Goal: Task Accomplishment & Management: Manage account settings

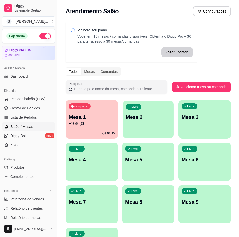
click at [143, 126] on div "Livre Mesa 2" at bounding box center [148, 116] width 51 height 31
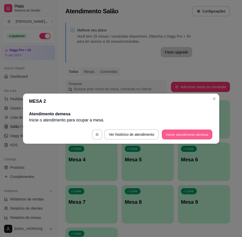
click at [185, 135] on button "Iniciar atendimento de mesa" at bounding box center [187, 135] width 51 height 10
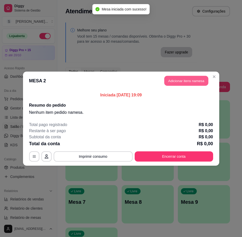
click at [192, 79] on button "Adicionar itens na mesa" at bounding box center [187, 81] width 44 height 10
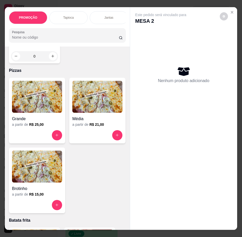
scroll to position [1613, 0]
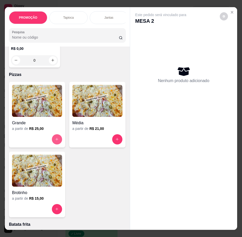
click at [55, 141] on icon "increase-product-quantity" at bounding box center [57, 140] width 4 height 4
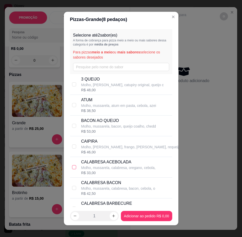
click at [72, 165] on label at bounding box center [74, 168] width 4 height 6
click at [72, 165] on input "checkbox" at bounding box center [74, 167] width 4 height 4
click at [75, 167] on div "CALABRESA ACEBOLADA Molho, mussarela, calabresa, oregano, cebola, R$ 33,00" at bounding box center [121, 167] width 102 height 21
checkbox input "true"
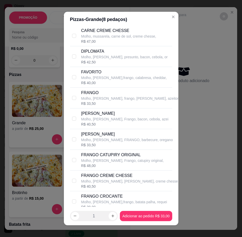
scroll to position [384, 0]
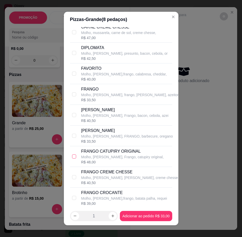
click at [72, 155] on input "checkbox" at bounding box center [74, 157] width 4 height 4
checkbox input "true"
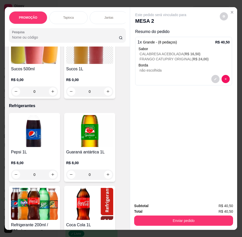
scroll to position [2228, 0]
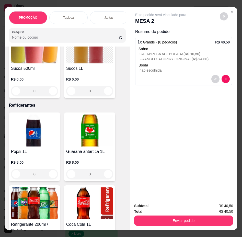
click at [107, 96] on div "0" at bounding box center [89, 91] width 47 height 10
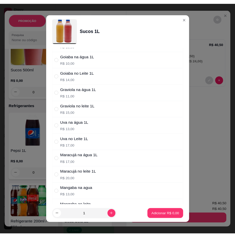
scroll to position [51, 0]
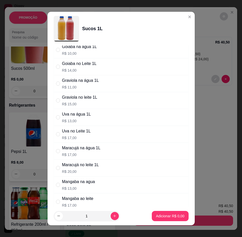
click at [96, 170] on p "R$ 20,00" at bounding box center [80, 171] width 37 height 5
radio input "true"
click at [159, 213] on button "Adicionar R$ 20,00" at bounding box center [170, 216] width 38 height 10
type input "1"
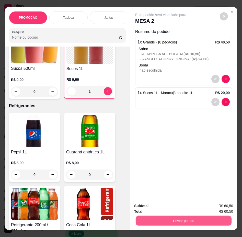
click at [161, 219] on button "Enviar pedido" at bounding box center [184, 221] width 96 height 10
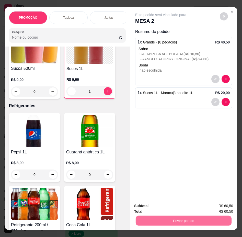
click at [220, 207] on button "Enviar pedido" at bounding box center [220, 207] width 29 height 10
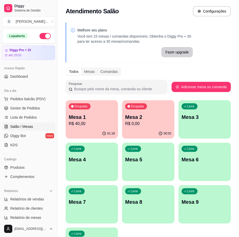
click at [93, 128] on div "Ocupada Mesa 1 R$ 40,00" at bounding box center [92, 114] width 52 height 28
click at [29, 110] on span "Gestor de Pedidos" at bounding box center [25, 108] width 30 height 5
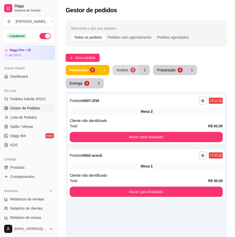
click at [124, 72] on div "Aceitos" at bounding box center [123, 70] width 12 height 5
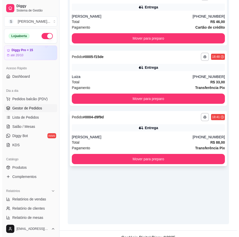
scroll to position [112, 0]
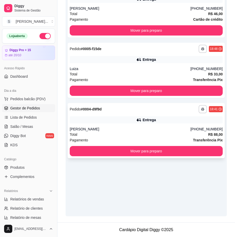
click at [154, 131] on div "[PERSON_NAME]" at bounding box center [130, 129] width 121 height 5
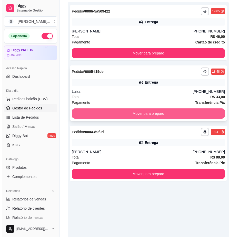
scroll to position [61, 0]
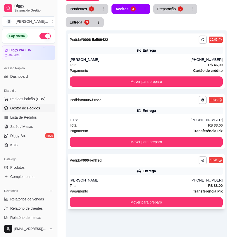
click at [147, 156] on div "**********" at bounding box center [146, 181] width 157 height 55
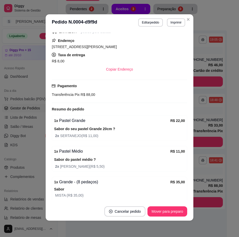
scroll to position [182, 0]
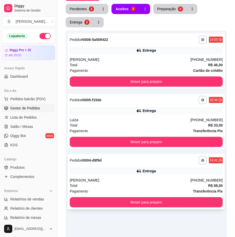
click at [177, 175] on div "**********" at bounding box center [146, 181] width 157 height 55
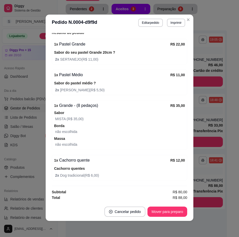
scroll to position [1, 0]
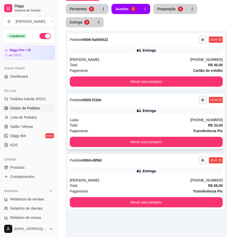
click at [147, 115] on div "**********" at bounding box center [146, 121] width 157 height 55
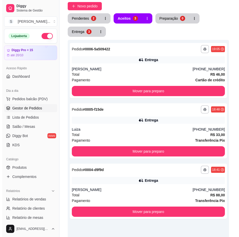
scroll to position [36, 0]
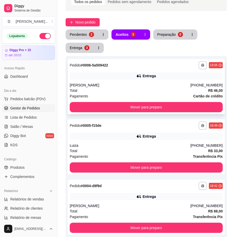
click at [166, 93] on div "Total R$ 46,00" at bounding box center [146, 91] width 153 height 6
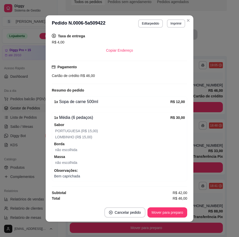
scroll to position [1, 0]
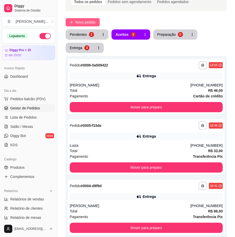
click at [88, 23] on span "Novo pedido" at bounding box center [85, 22] width 20 height 6
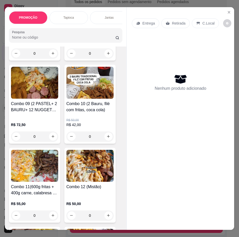
scroll to position [973, 0]
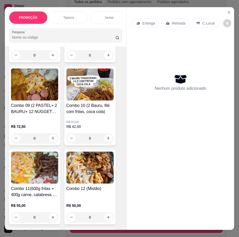
click at [45, 173] on img at bounding box center [34, 168] width 47 height 32
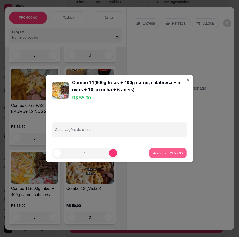
click at [162, 155] on p "Adicionar R$ 55,00" at bounding box center [168, 153] width 30 height 5
type input "1"
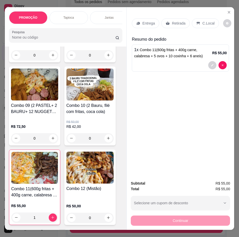
click at [146, 22] on p "Entrega" at bounding box center [148, 23] width 13 height 5
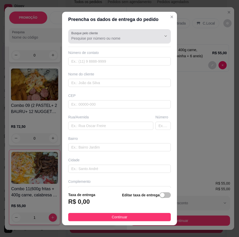
click at [123, 39] on input "Busque pelo cliente" at bounding box center [112, 38] width 82 height 5
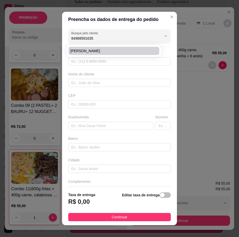
click at [108, 50] on span "[PERSON_NAME]" at bounding box center [110, 50] width 81 height 5
type input "[PERSON_NAME]"
type input "84988591635"
type input "[PERSON_NAME]"
type input "Rua [PERSON_NAME] 1875"
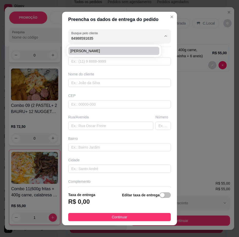
type input "Nossa senhora da apresentação"
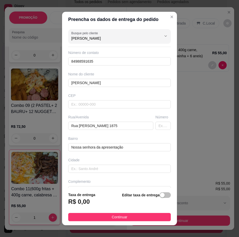
type input "[PERSON_NAME]"
click at [157, 192] on div "Editar taxa de entrega" at bounding box center [146, 200] width 49 height 17
click at [159, 196] on span "button" at bounding box center [164, 196] width 11 height 6
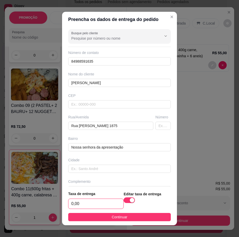
drag, startPoint x: 104, startPoint y: 203, endPoint x: 102, endPoint y: 193, distance: 9.9
click at [104, 203] on input "0,00" at bounding box center [95, 204] width 55 height 10
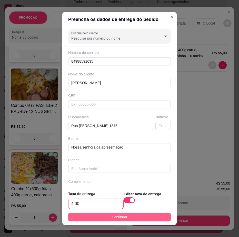
type input "4,00"
click at [142, 214] on button "Continuar" at bounding box center [119, 217] width 102 height 8
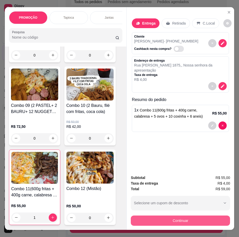
click at [169, 218] on button "Continuar" at bounding box center [180, 221] width 99 height 10
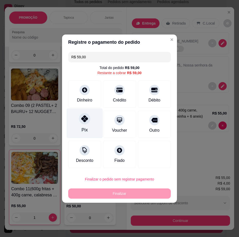
click at [87, 125] on div "Pix" at bounding box center [85, 123] width 36 height 30
type input "R$ 0,00"
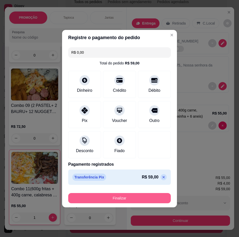
click at [125, 196] on button "Finalizar" at bounding box center [119, 198] width 102 height 10
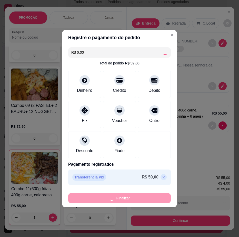
type input "0"
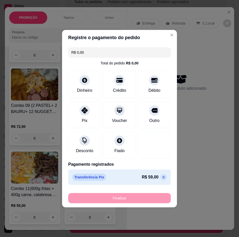
type input "-R$ 59,00"
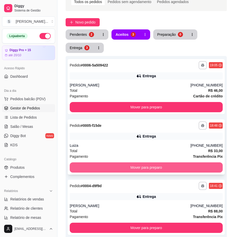
click at [198, 169] on button "Mover para preparo" at bounding box center [146, 168] width 153 height 10
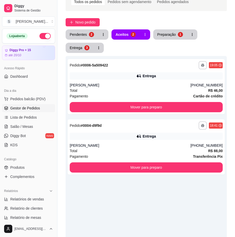
click at [172, 36] on div "Preparação" at bounding box center [166, 34] width 18 height 5
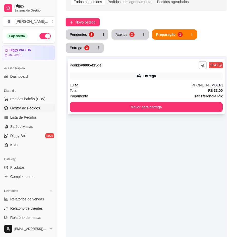
click at [173, 87] on div "Luiza" at bounding box center [130, 85] width 121 height 5
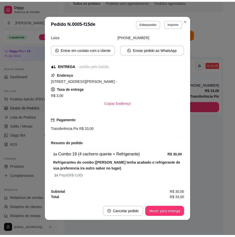
scroll to position [1, 0]
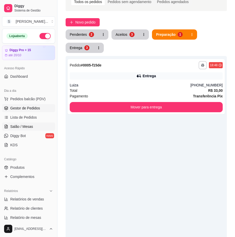
click at [23, 127] on span "Salão / Mesas" at bounding box center [21, 126] width 23 height 5
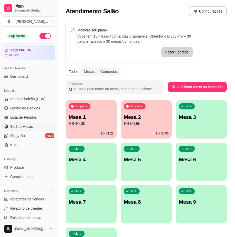
click at [140, 123] on p "R$ 60,50" at bounding box center [146, 124] width 45 height 6
click at [98, 113] on div "Ocupada Mesa 1 R$ 40,00" at bounding box center [90, 115] width 49 height 28
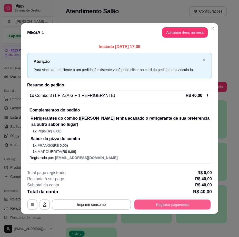
click at [150, 206] on button "Registrar pagamento" at bounding box center [172, 205] width 76 height 10
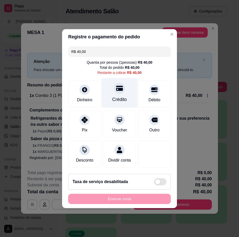
click at [120, 96] on div "Crédito" at bounding box center [119, 99] width 15 height 7
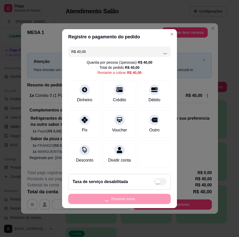
type input "R$ 0,00"
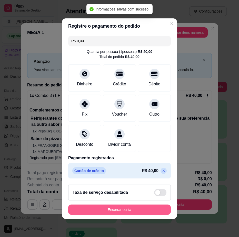
click at [144, 213] on button "Encerrar conta" at bounding box center [119, 210] width 102 height 10
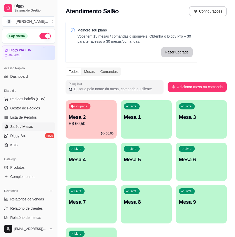
drag, startPoint x: 9, startPoint y: 109, endPoint x: 1, endPoint y: 105, distance: 9.2
click at [10, 109] on link "Gestor de Pedidos" at bounding box center [28, 108] width 53 height 8
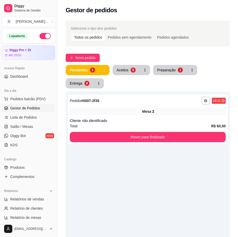
click at [129, 68] on button "Aceitos 5" at bounding box center [125, 70] width 27 height 10
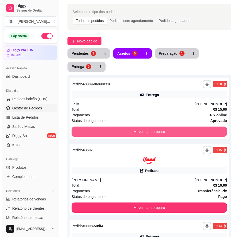
scroll to position [51, 0]
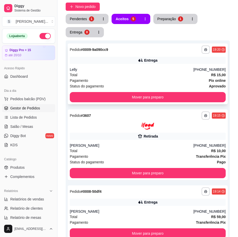
click at [154, 80] on div "Pagamento Pix online" at bounding box center [148, 81] width 156 height 6
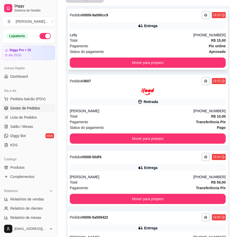
scroll to position [0, 0]
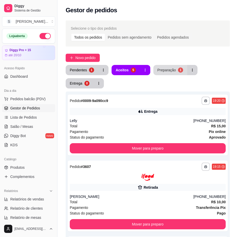
click at [180, 70] on div "1" at bounding box center [180, 70] width 5 height 5
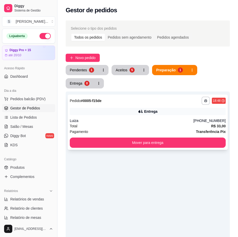
click at [183, 139] on button "Mover para entrega" at bounding box center [148, 143] width 156 height 10
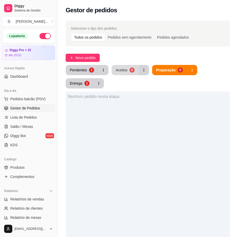
click at [123, 68] on div "Aceitos" at bounding box center [121, 70] width 12 height 5
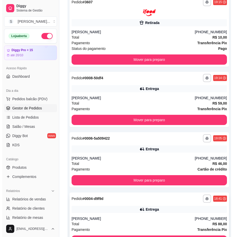
scroll to position [204, 0]
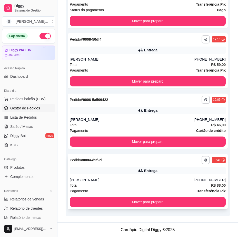
click at [142, 172] on icon at bounding box center [141, 171] width 4 height 3
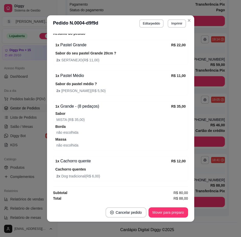
scroll to position [1, 0]
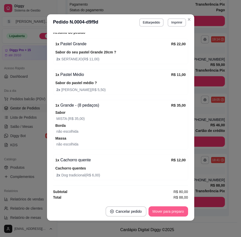
click at [167, 210] on button "Mover para preparo" at bounding box center [169, 212] width 40 height 10
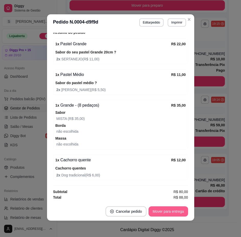
click at [173, 213] on button "Mover para entrega" at bounding box center [168, 212] width 39 height 10
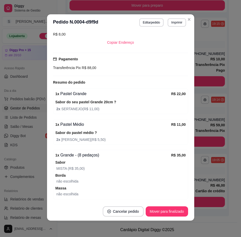
scroll to position [131, 0]
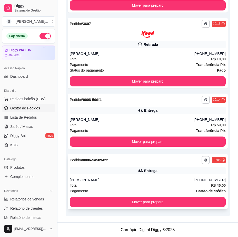
click at [174, 182] on div "[PERSON_NAME]" at bounding box center [131, 180] width 123 height 5
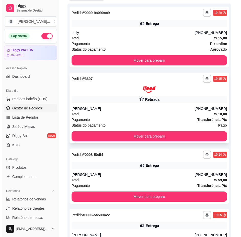
scroll to position [143, 0]
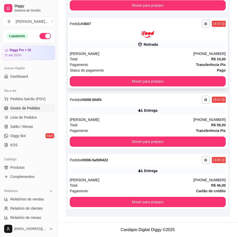
click at [138, 48] on div "**********" at bounding box center [148, 53] width 160 height 71
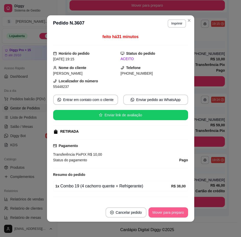
click at [173, 214] on button "Mover para preparo" at bounding box center [169, 213] width 40 height 10
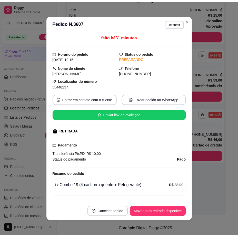
scroll to position [112, 0]
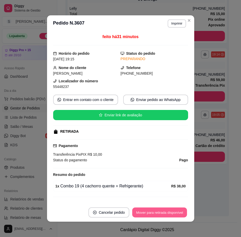
click at [180, 214] on button "Mover para retirada disponível" at bounding box center [160, 213] width 55 height 10
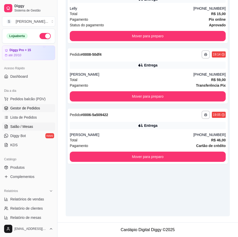
click at [20, 126] on span "Salão / Mesas" at bounding box center [21, 126] width 23 height 5
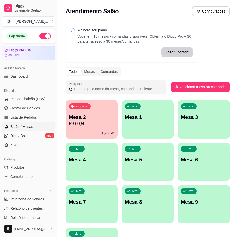
click at [154, 128] on div "Livre Mesa 1" at bounding box center [148, 116] width 52 height 32
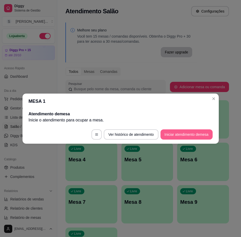
click at [189, 135] on button "Iniciar atendimento de mesa" at bounding box center [187, 135] width 52 height 10
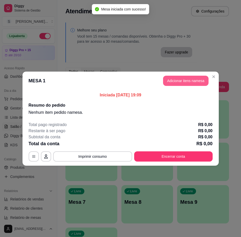
click at [195, 80] on button "Adicionar itens na mesa" at bounding box center [186, 81] width 46 height 10
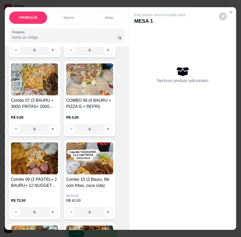
scroll to position [896, 0]
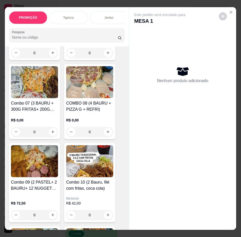
click at [51, 134] on div "0" at bounding box center [34, 132] width 47 height 10
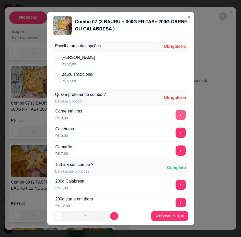
click at [176, 114] on button "+" at bounding box center [181, 115] width 10 height 10
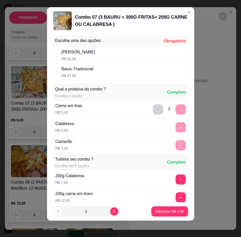
scroll to position [0, 0]
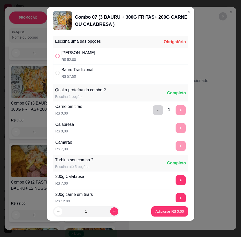
click at [56, 55] on input "" at bounding box center [58, 56] width 4 height 4
radio input "true"
click at [161, 212] on p "Adicionar R$ 52,00" at bounding box center [169, 211] width 30 height 5
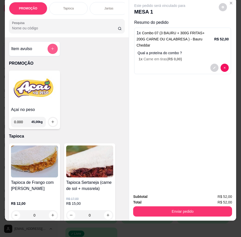
click at [49, 46] on button "add-separate-item" at bounding box center [53, 49] width 10 height 10
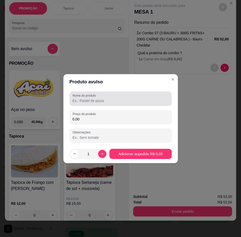
click at [86, 101] on input "Nome do produto" at bounding box center [121, 100] width 96 height 5
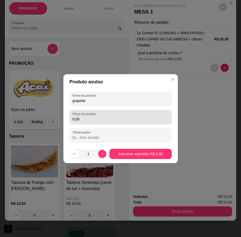
type input "grapette"
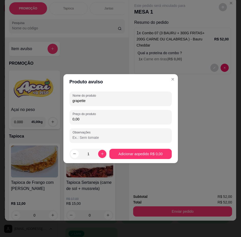
click at [90, 121] on input "0,00" at bounding box center [121, 119] width 96 height 5
type input "8,00"
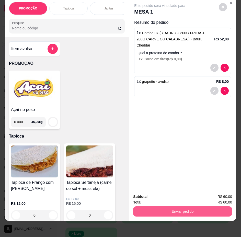
click at [182, 211] on button "Enviar pedido" at bounding box center [182, 212] width 99 height 10
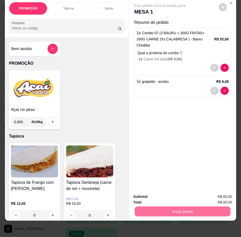
click at [219, 195] on button "Enviar pedido" at bounding box center [219, 196] width 29 height 10
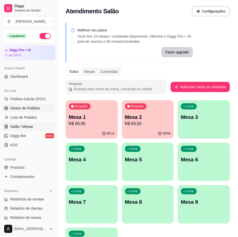
click at [8, 106] on link "Gestor de Pedidos" at bounding box center [28, 108] width 53 height 8
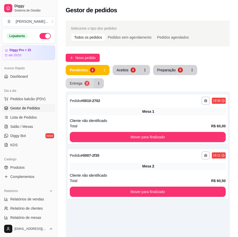
click at [82, 82] on button "Entrega 3" at bounding box center [80, 83] width 28 height 10
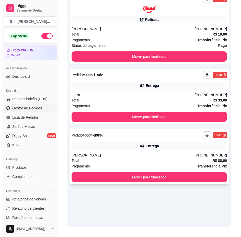
scroll to position [102, 0]
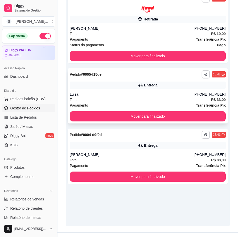
click at [169, 90] on div "**********" at bounding box center [148, 95] width 160 height 55
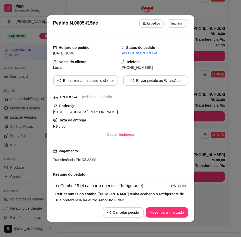
scroll to position [72, 0]
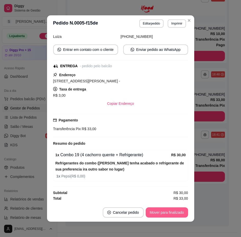
click at [169, 213] on button "Mover para finalizado" at bounding box center [167, 213] width 43 height 10
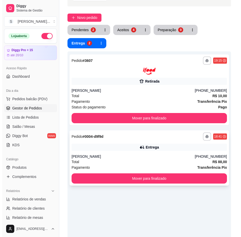
scroll to position [26, 0]
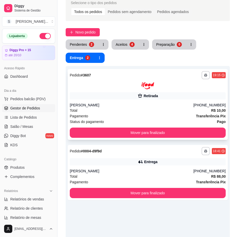
click at [162, 108] on div "Total R$ 10,00" at bounding box center [148, 111] width 156 height 6
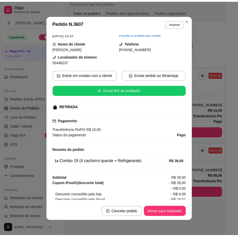
scroll to position [44, 0]
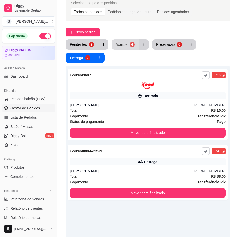
click at [126, 40] on button "Aceitos 4" at bounding box center [124, 44] width 27 height 10
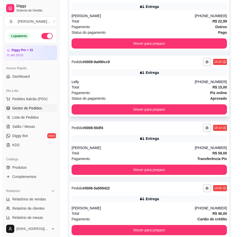
scroll to position [143, 0]
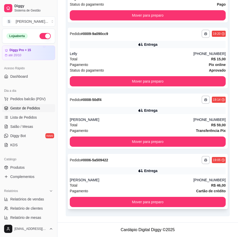
click at [151, 171] on div "Entrega" at bounding box center [150, 170] width 13 height 5
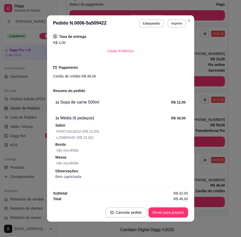
scroll to position [141, 0]
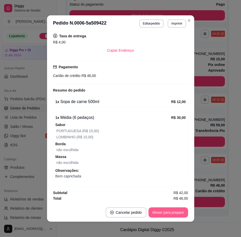
click at [173, 216] on button "Mover para preparo" at bounding box center [169, 213] width 40 height 10
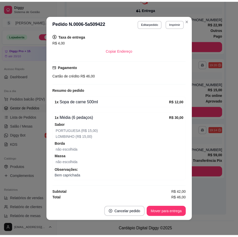
scroll to position [112, 0]
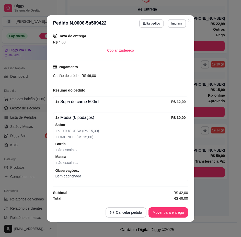
click at [176, 214] on button "Mover para entrega" at bounding box center [168, 213] width 39 height 10
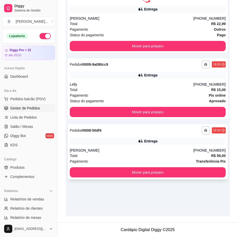
click at [155, 148] on div "[PERSON_NAME]" at bounding box center [131, 150] width 123 height 5
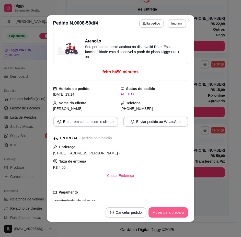
click at [165, 217] on button "Mover para preparo" at bounding box center [169, 213] width 40 height 10
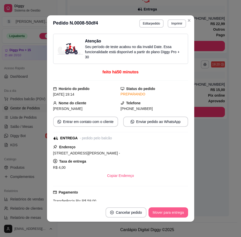
click at [175, 216] on button "Mover para entrega" at bounding box center [168, 213] width 39 height 10
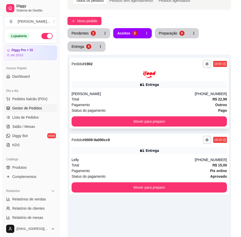
scroll to position [36, 0]
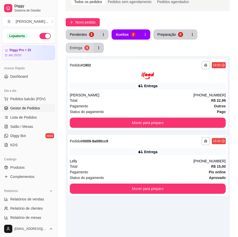
click at [83, 49] on button "Entrega 4" at bounding box center [80, 48] width 28 height 10
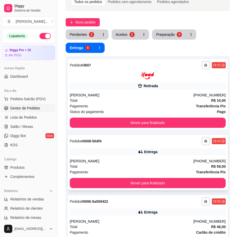
click at [156, 157] on div "**********" at bounding box center [148, 162] width 160 height 55
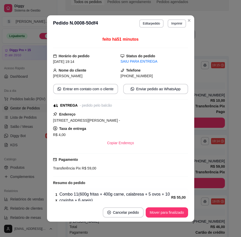
scroll to position [51, 0]
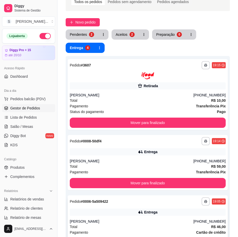
click at [204, 221] on div "[PHONE_NUMBER]" at bounding box center [209, 221] width 32 height 5
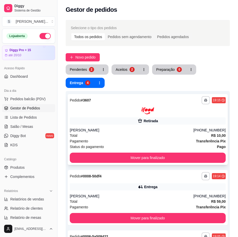
scroll to position [0, 0]
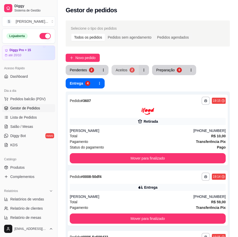
click at [129, 65] on div "**********" at bounding box center [147, 188] width 180 height 343
click at [126, 72] on div "Aceitos" at bounding box center [122, 70] width 12 height 5
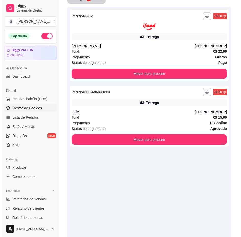
scroll to position [112, 0]
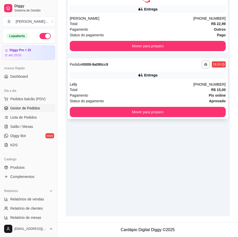
click at [143, 93] on div "Pagamento Pix online" at bounding box center [148, 96] width 156 height 6
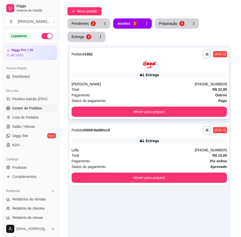
scroll to position [36, 0]
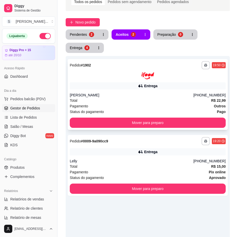
click at [148, 96] on div "[PERSON_NAME]" at bounding box center [131, 95] width 123 height 5
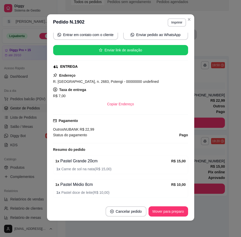
scroll to position [115, 0]
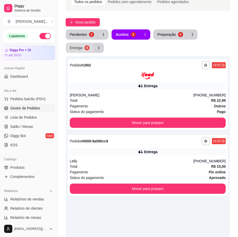
click at [91, 50] on button "Entrega 4" at bounding box center [80, 48] width 28 height 10
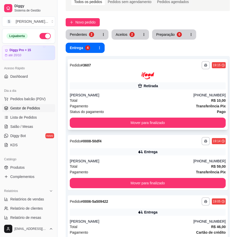
click at [113, 97] on div "[PERSON_NAME]" at bounding box center [131, 95] width 123 height 5
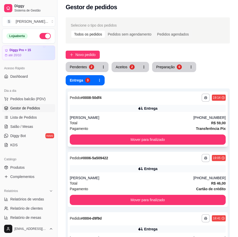
scroll to position [0, 0]
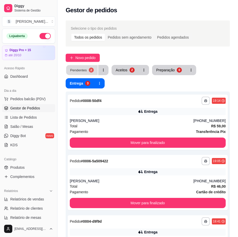
click at [92, 69] on div "2" at bounding box center [91, 70] width 5 height 5
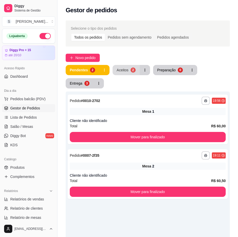
click at [120, 70] on div "Aceitos" at bounding box center [123, 70] width 12 height 5
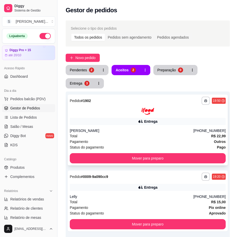
click at [163, 136] on div "Total R$ 22,99" at bounding box center [148, 136] width 156 height 6
click at [87, 85] on div "3" at bounding box center [86, 83] width 5 height 5
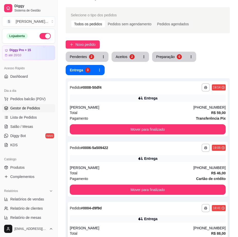
scroll to position [26, 0]
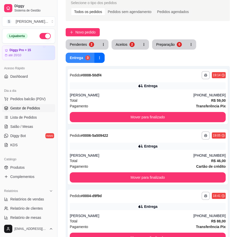
click at [87, 59] on div "3" at bounding box center [87, 57] width 5 height 5
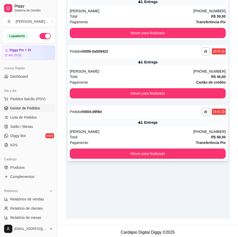
scroll to position [112, 0]
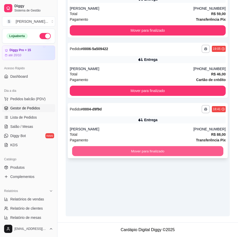
click at [161, 149] on button "Mover para finalizado" at bounding box center [147, 151] width 151 height 10
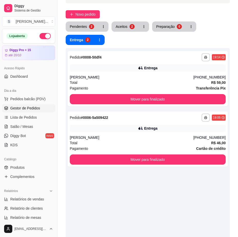
scroll to position [0, 0]
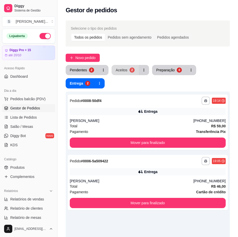
click at [118, 69] on div "Aceitos" at bounding box center [121, 70] width 12 height 5
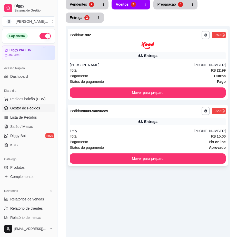
scroll to position [61, 0]
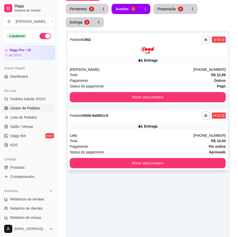
click at [135, 142] on div "Total R$ 15,00" at bounding box center [148, 141] width 156 height 6
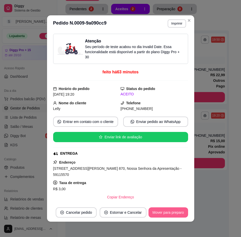
click at [177, 214] on button "Mover para preparo" at bounding box center [169, 213] width 40 height 10
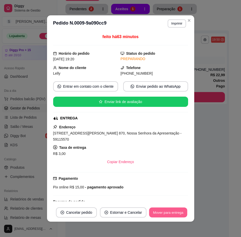
click at [168, 215] on button "Mover para entrega" at bounding box center [169, 213] width 38 height 10
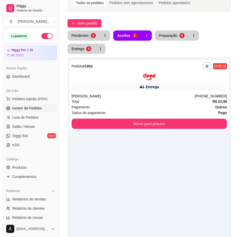
scroll to position [0, 0]
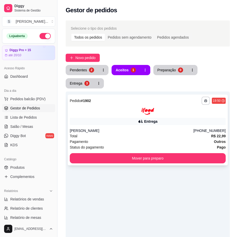
click at [169, 127] on div "**********" at bounding box center [148, 130] width 160 height 71
click at [20, 124] on link "Salão / Mesas" at bounding box center [28, 127] width 53 height 8
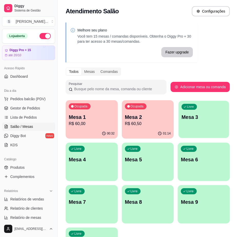
click at [200, 125] on div "Livre Mesa 3" at bounding box center [203, 116] width 50 height 31
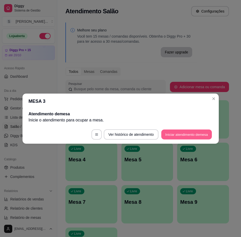
click at [168, 134] on button "Iniciar atendimento de mesa" at bounding box center [187, 135] width 51 height 10
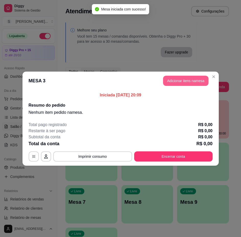
click at [176, 82] on button "Adicionar itens na mesa" at bounding box center [186, 81] width 46 height 10
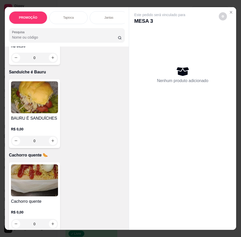
scroll to position [1383, 0]
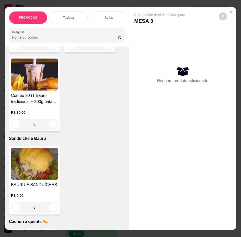
click at [44, 176] on img at bounding box center [34, 164] width 47 height 32
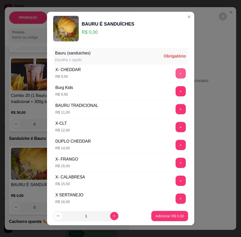
click at [176, 75] on button "+" at bounding box center [181, 73] width 10 height 10
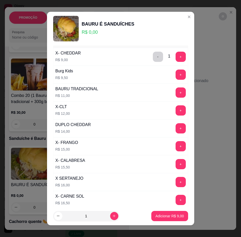
scroll to position [26, 0]
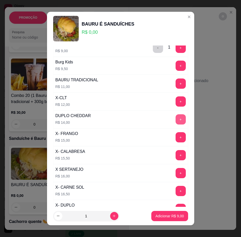
click at [176, 120] on button "+" at bounding box center [181, 119] width 10 height 10
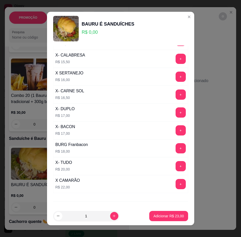
scroll to position [128, 0]
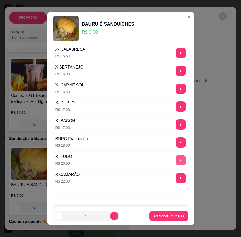
click at [176, 160] on button "+" at bounding box center [181, 160] width 10 height 10
click at [171, 214] on p "Adicionar R$ 43,00" at bounding box center [169, 216] width 30 height 5
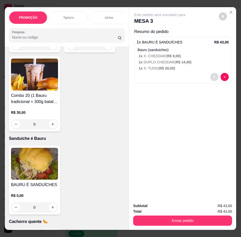
click at [214, 76] on icon "decrease-product-quantity" at bounding box center [215, 77] width 2 height 2
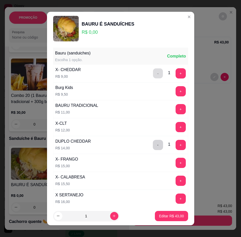
click at [153, 71] on button "-" at bounding box center [158, 74] width 10 height 10
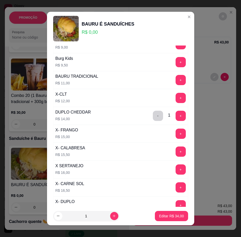
scroll to position [26, 0]
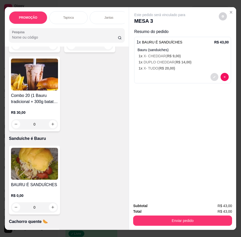
click at [214, 76] on icon "decrease-product-quantity" at bounding box center [214, 77] width 3 height 3
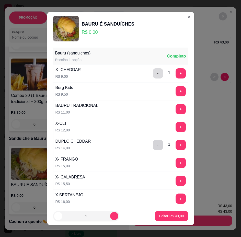
click at [153, 72] on button "-" at bounding box center [158, 73] width 10 height 10
click at [168, 216] on p "Editar R$ 34,00" at bounding box center [172, 216] width 24 height 5
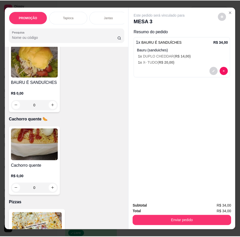
scroll to position [1536, 0]
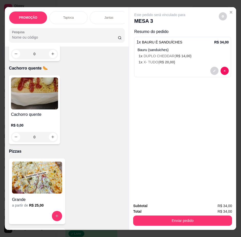
click at [42, 114] on h4 "Cachorro quente" at bounding box center [34, 115] width 47 height 6
click at [230, 10] on icon "Close" at bounding box center [231, 12] width 4 height 4
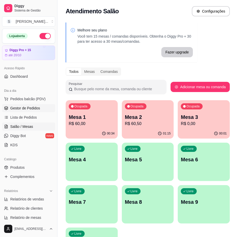
drag, startPoint x: 17, startPoint y: 110, endPoint x: 4, endPoint y: 106, distance: 14.1
click at [17, 109] on span "Gestor de Pedidos" at bounding box center [25, 108] width 30 height 5
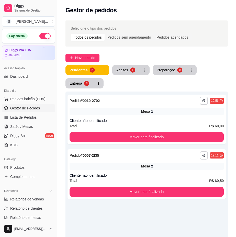
click at [120, 71] on div "Aceitos" at bounding box center [123, 70] width 12 height 5
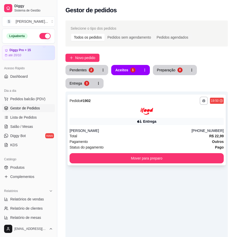
click at [145, 132] on div "[PERSON_NAME]" at bounding box center [131, 130] width 122 height 5
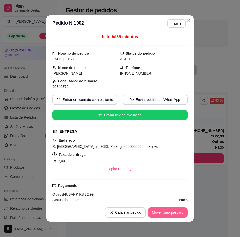
click at [177, 214] on button "Mover para preparo" at bounding box center [168, 213] width 40 height 10
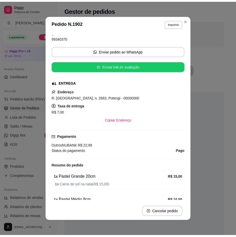
scroll to position [77, 0]
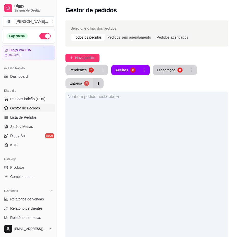
click at [90, 82] on button "Entrega 3" at bounding box center [80, 83] width 28 height 10
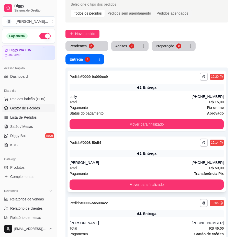
scroll to position [0, 0]
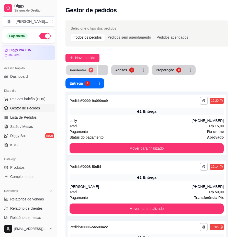
click at [95, 66] on button "Pendentes 2" at bounding box center [81, 70] width 31 height 10
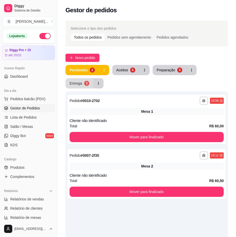
click at [83, 84] on button "Entrega 3" at bounding box center [80, 83] width 28 height 10
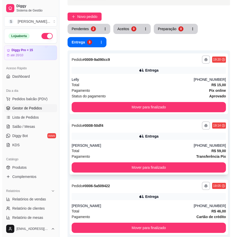
scroll to position [102, 0]
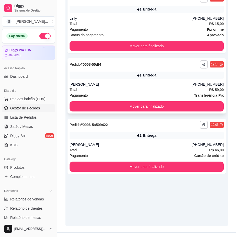
click at [126, 142] on div "[PERSON_NAME]" at bounding box center [131, 144] width 122 height 5
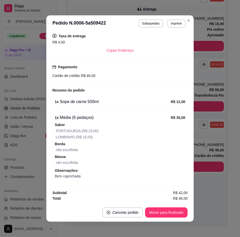
scroll to position [1, 0]
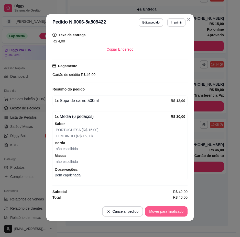
click at [161, 210] on button "Mover para finalizado" at bounding box center [166, 212] width 43 height 10
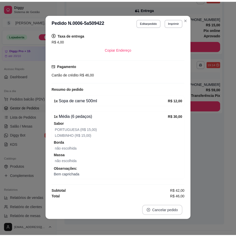
scroll to position [124, 0]
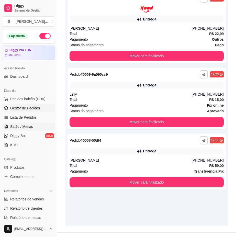
click at [39, 126] on link "Salão / Mesas" at bounding box center [28, 127] width 53 height 8
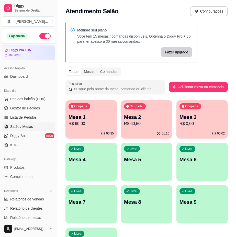
click at [71, 114] on p "Mesa 1" at bounding box center [91, 117] width 45 height 7
click at [199, 124] on p "R$ 0,00" at bounding box center [202, 124] width 45 height 6
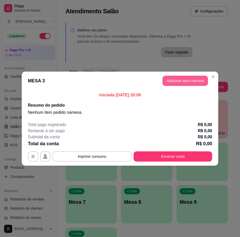
click at [186, 78] on button "Adicionar itens na mesa" at bounding box center [186, 81] width 46 height 10
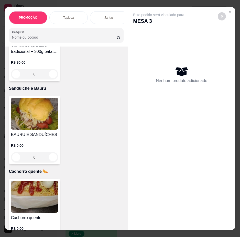
scroll to position [1434, 0]
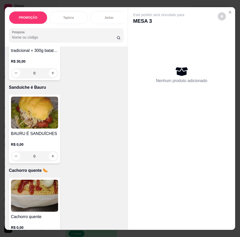
click at [39, 129] on img at bounding box center [34, 113] width 47 height 32
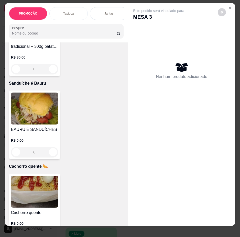
scroll to position [0, 0]
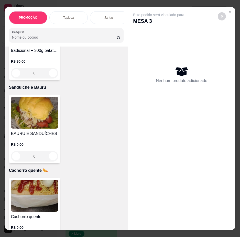
click at [43, 137] on h4 "BAURU É SANDUÍCHES" at bounding box center [34, 134] width 47 height 6
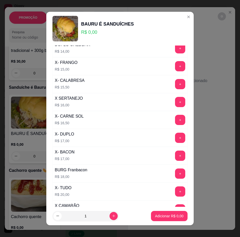
scroll to position [128, 0]
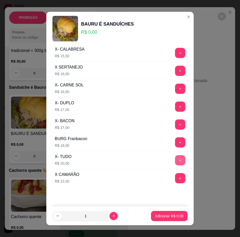
click at [175, 160] on button "+" at bounding box center [180, 160] width 10 height 10
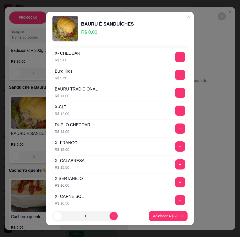
scroll to position [0, 0]
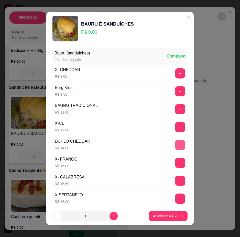
click at [175, 147] on button "+" at bounding box center [180, 145] width 10 height 10
click at [171, 218] on p "Adicionar R$ 34,00" at bounding box center [169, 216] width 30 height 5
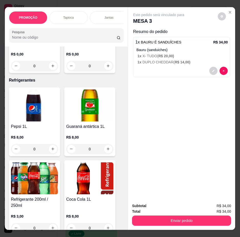
scroll to position [2381, 0]
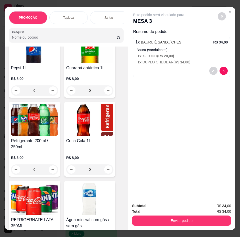
click at [91, 144] on div "Coca Cola 1L" at bounding box center [89, 144] width 47 height 12
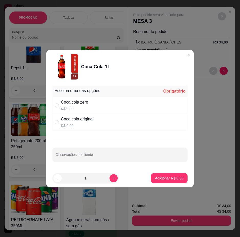
click at [64, 123] on p "R$ 9,00" at bounding box center [77, 125] width 33 height 5
radio input "true"
click at [158, 175] on button "Adicionar R$ 9,00" at bounding box center [169, 178] width 37 height 10
type input "1"
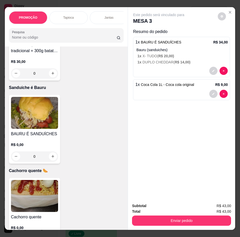
scroll to position [1434, 0]
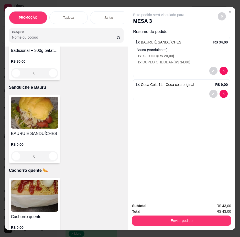
click at [40, 200] on img at bounding box center [34, 196] width 47 height 32
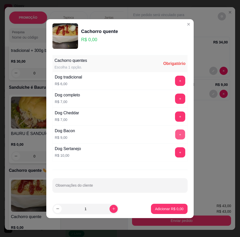
click at [175, 135] on button "+" at bounding box center [180, 135] width 10 height 10
click at [180, 114] on button "+" at bounding box center [180, 117] width 10 height 10
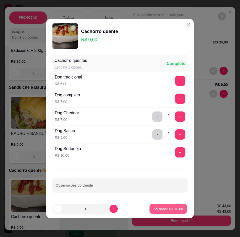
click at [171, 210] on p "Adicionar R$ 16,00" at bounding box center [169, 209] width 30 height 5
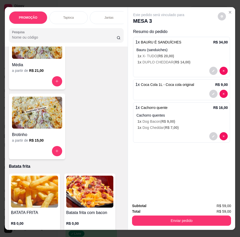
scroll to position [1818, 0]
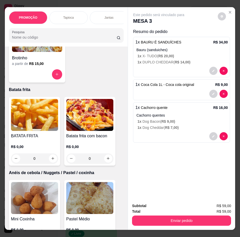
click at [42, 141] on div "R$ 0,00 0" at bounding box center [34, 151] width 47 height 25
click at [91, 142] on div "R$ 0,00 0" at bounding box center [89, 151] width 47 height 25
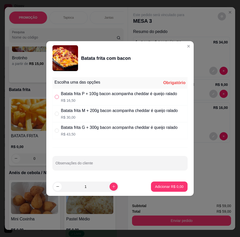
click at [58, 95] on input "" at bounding box center [57, 97] width 4 height 4
radio input "true"
click at [168, 184] on button "Adicionar R$ 16,50" at bounding box center [168, 187] width 39 height 10
type input "1"
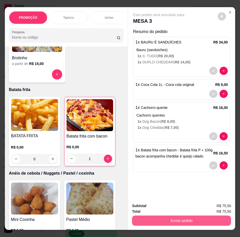
click at [185, 219] on button "Enviar pedido" at bounding box center [181, 221] width 99 height 10
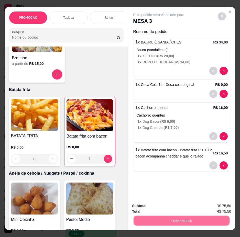
click at [210, 205] on button "Enviar pedido" at bounding box center [218, 207] width 29 height 10
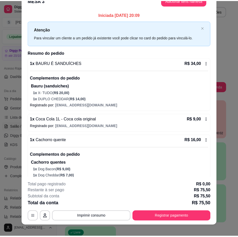
scroll to position [15, 0]
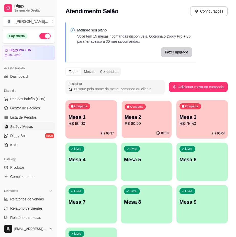
click at [149, 122] on p "R$ 60,50" at bounding box center [147, 124] width 44 height 6
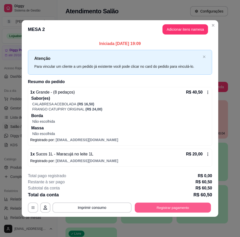
click at [173, 206] on button "Registrar pagamento" at bounding box center [173, 208] width 76 height 10
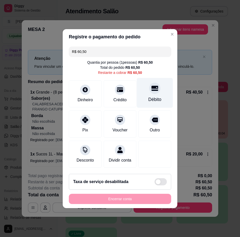
click at [156, 88] on div at bounding box center [154, 88] width 11 height 11
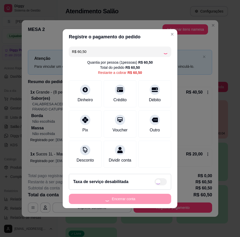
type input "R$ 0,00"
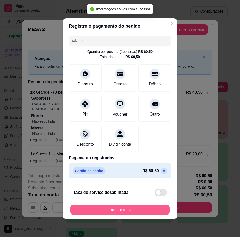
click at [145, 215] on button "Encerrar conta" at bounding box center [119, 210] width 99 height 10
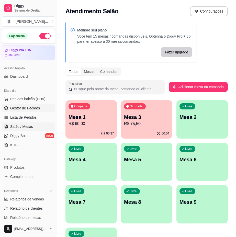
click at [33, 110] on span "Gestor de Pedidos" at bounding box center [25, 108] width 30 height 5
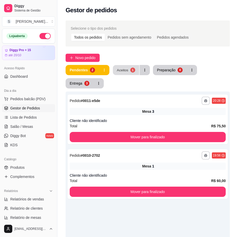
click at [130, 68] on button "Aceitos 1" at bounding box center [126, 70] width 26 height 10
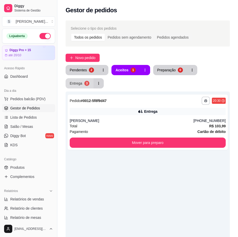
click at [86, 84] on div "3" at bounding box center [86, 83] width 5 height 5
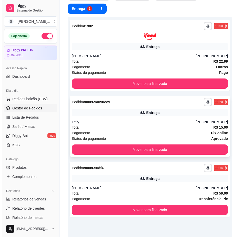
scroll to position [87, 0]
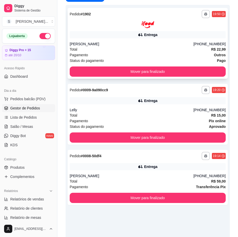
click at [123, 53] on div "Pagamento Outros" at bounding box center [148, 55] width 156 height 6
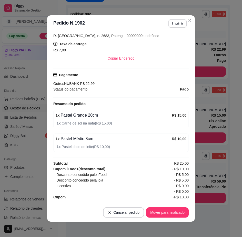
scroll to position [115, 0]
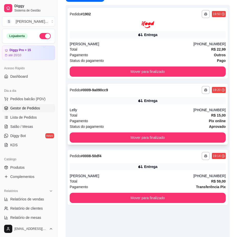
click at [170, 114] on div "Total R$ 15,00" at bounding box center [148, 116] width 156 height 6
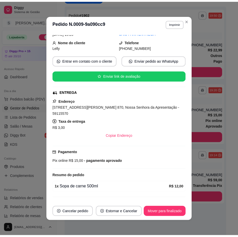
scroll to position [67, 0]
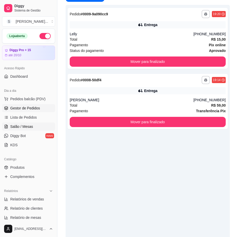
click at [22, 125] on span "Salão / Mesas" at bounding box center [21, 126] width 23 height 5
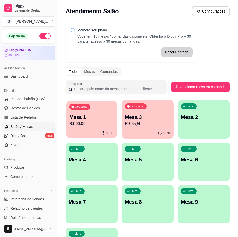
click at [92, 128] on div "Ocupada Mesa 1 R$ 60,00" at bounding box center [91, 115] width 50 height 28
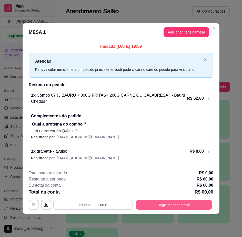
click at [164, 203] on button "Registrar pagamento" at bounding box center [174, 205] width 76 height 10
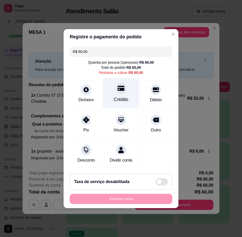
click at [124, 89] on div "Crédito" at bounding box center [121, 93] width 36 height 30
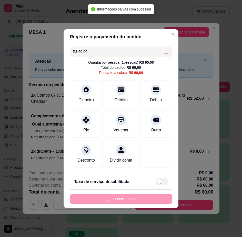
type input "R$ 0,00"
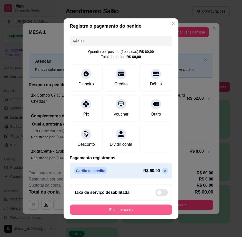
click at [117, 215] on button "Encerrar conta" at bounding box center [121, 210] width 102 height 10
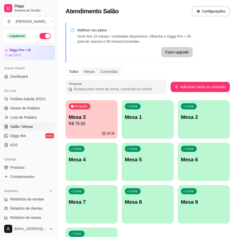
click at [150, 130] on div "Livre Mesa 1" at bounding box center [148, 116] width 52 height 32
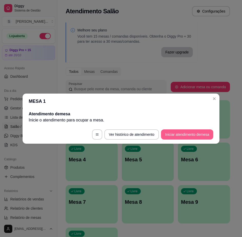
click at [183, 136] on button "Iniciar atendimento de mesa" at bounding box center [187, 135] width 52 height 10
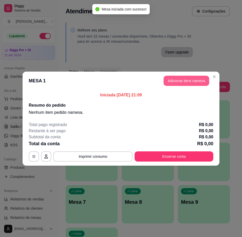
click at [177, 81] on button "Adicionar itens na mesa" at bounding box center [186, 81] width 46 height 10
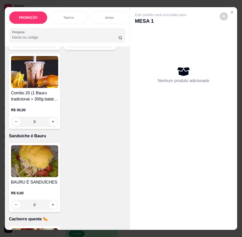
scroll to position [1434, 0]
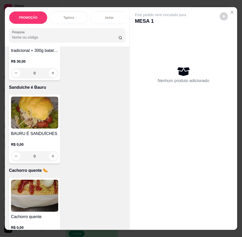
click at [42, 132] on div "BAURU É SANDUÍCHES R$ 0,00 0" at bounding box center [34, 129] width 51 height 69
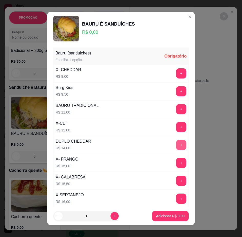
click at [176, 142] on button "+" at bounding box center [181, 145] width 10 height 10
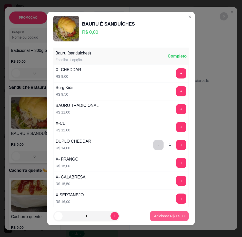
click at [172, 212] on button "Adicionar R$ 14,00" at bounding box center [169, 216] width 39 height 10
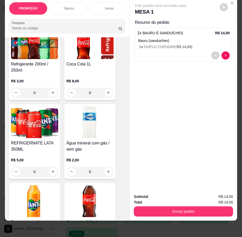
scroll to position [2386, 0]
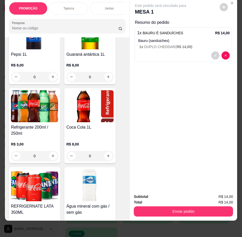
click at [26, 172] on img at bounding box center [34, 186] width 47 height 32
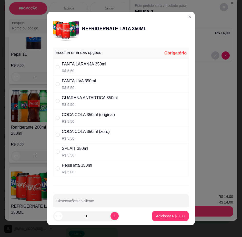
click at [90, 120] on p "R$ 5,50" at bounding box center [88, 121] width 53 height 5
radio input "true"
click at [171, 218] on p "Adicionar R$ 5,50" at bounding box center [170, 216] width 28 height 5
type input "1"
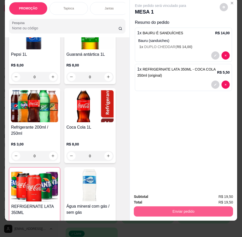
click at [172, 211] on button "Enviar pedido" at bounding box center [183, 212] width 99 height 10
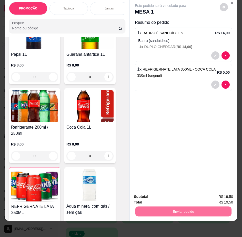
click at [223, 194] on button "Enviar pedido" at bounding box center [219, 196] width 29 height 10
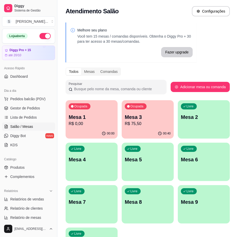
click at [132, 122] on p "R$ 75,50" at bounding box center [148, 124] width 46 height 6
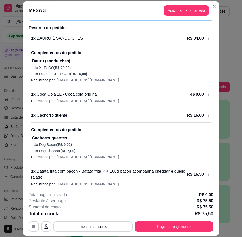
scroll to position [39, 0]
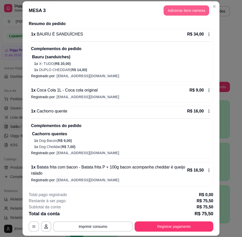
click at [187, 8] on button "Adicionar itens na mesa" at bounding box center [186, 10] width 46 height 10
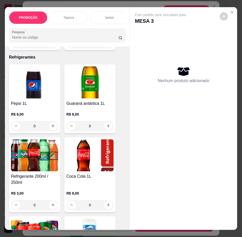
scroll to position [2407, 0]
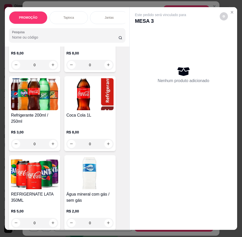
click at [31, 97] on img at bounding box center [34, 94] width 47 height 32
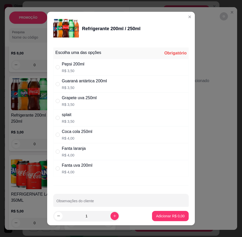
click at [69, 87] on p "R$ 3,50" at bounding box center [84, 87] width 45 height 5
radio input "true"
click at [161, 218] on p "Adicionar R$ 3,50" at bounding box center [170, 216] width 28 height 5
type input "1"
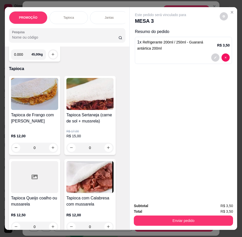
scroll to position [0, 0]
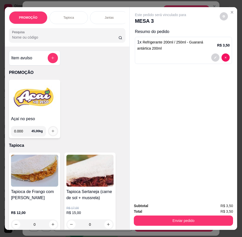
click at [51, 133] on icon "increase-product-quantity" at bounding box center [53, 131] width 4 height 4
click at [51, 132] on icon "increase-product-quantity" at bounding box center [53, 131] width 4 height 4
click at [29, 113] on img at bounding box center [34, 98] width 47 height 32
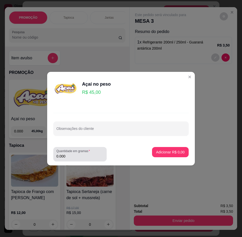
click at [76, 160] on div "Quantidade em gramas 0.000" at bounding box center [79, 154] width 53 height 14
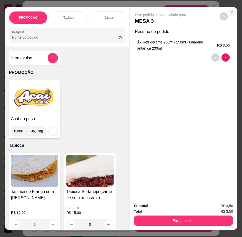
click at [230, 11] on icon "Close" at bounding box center [232, 12] width 4 height 4
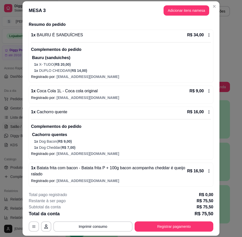
scroll to position [39, 0]
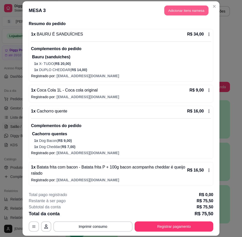
click at [179, 15] on button "Adicionar itens na mesa" at bounding box center [186, 10] width 44 height 10
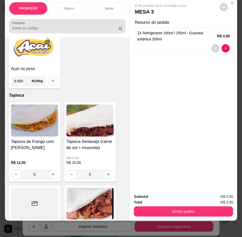
scroll to position [51, 0]
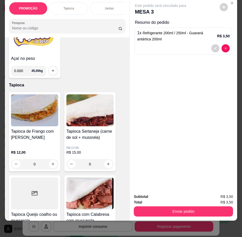
click at [29, 54] on div "Açaí no peso 0.000 45,00 kg" at bounding box center [34, 48] width 51 height 59
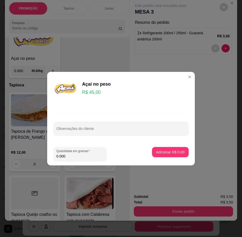
drag, startPoint x: 85, startPoint y: 154, endPoint x: 86, endPoint y: 146, distance: 8.7
click at [86, 154] on input "0.000" at bounding box center [79, 156] width 47 height 5
type input "0.204"
click at [155, 157] on button "Adicionar R$ 9,18" at bounding box center [170, 152] width 37 height 10
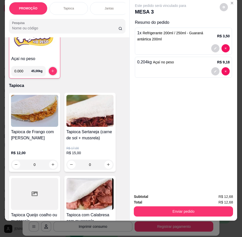
scroll to position [51, 0]
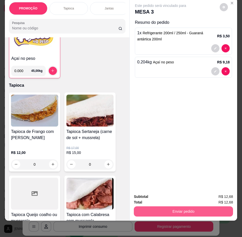
click at [197, 207] on button "Enviar pedido" at bounding box center [183, 212] width 99 height 10
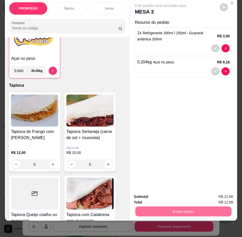
click at [187, 193] on button "Registrar cliente" at bounding box center [185, 196] width 34 height 10
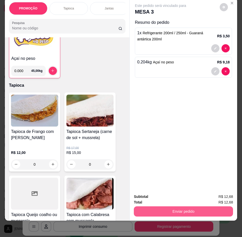
click at [195, 207] on button "Enviar pedido" at bounding box center [183, 212] width 99 height 10
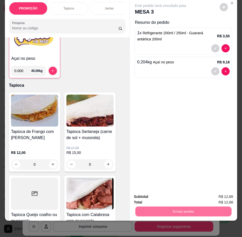
click at [215, 195] on button "Enviar pedido" at bounding box center [219, 194] width 28 height 9
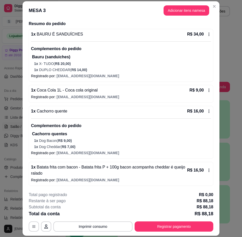
scroll to position [0, 0]
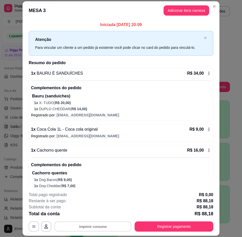
click at [94, 231] on button "Imprimir consumo" at bounding box center [93, 227] width 77 height 10
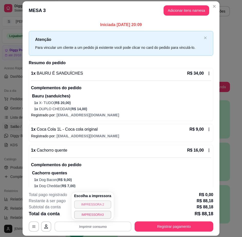
click at [94, 203] on button "IMPRESSORA 2" at bounding box center [92, 205] width 37 height 8
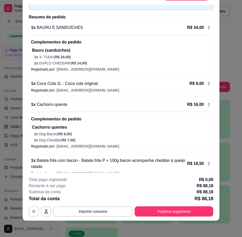
scroll to position [81, 0]
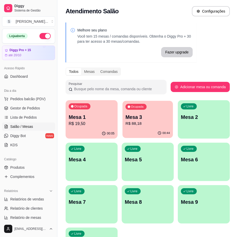
click at [152, 128] on div "Ocupada Mesa 3 R$ 88,18" at bounding box center [147, 115] width 50 height 28
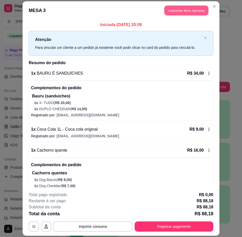
click at [175, 10] on button "Adicionar itens na mesa" at bounding box center [186, 10] width 44 height 10
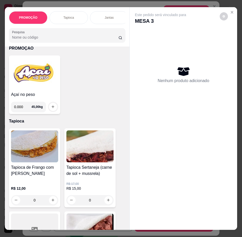
scroll to position [51, 0]
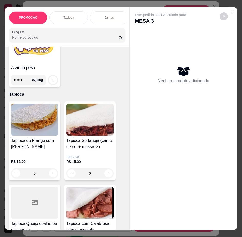
click at [30, 67] on h4 "Açaí no peso" at bounding box center [34, 68] width 47 height 6
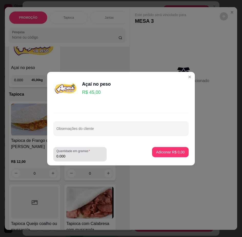
click at [79, 154] on input "0.000" at bounding box center [79, 156] width 47 height 5
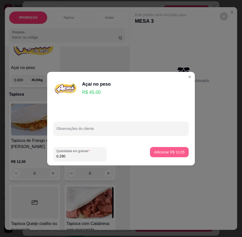
type input "0.290"
click at [166, 151] on p "Adicionar R$ 13,05" at bounding box center [169, 152] width 30 height 5
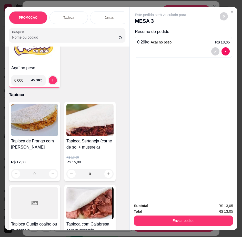
scroll to position [51, 0]
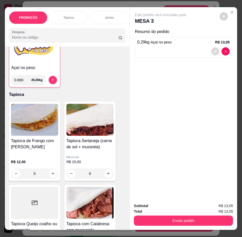
click at [216, 51] on button "decrease-product-quantity" at bounding box center [215, 51] width 8 height 8
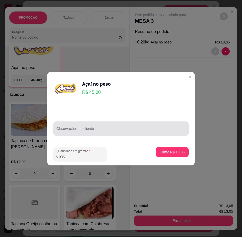
click at [88, 130] on input "Observações do cliente" at bounding box center [120, 130] width 129 height 5
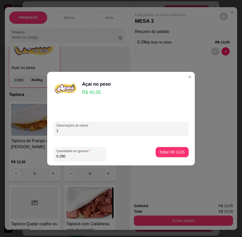
type input "1"
click at [173, 153] on p "Editar R$ 13,05" at bounding box center [172, 152] width 24 height 5
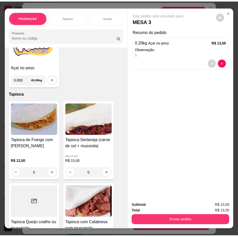
scroll to position [51, 0]
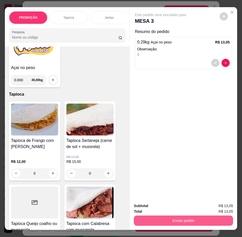
click at [173, 221] on button "Enviar pedido" at bounding box center [183, 221] width 99 height 10
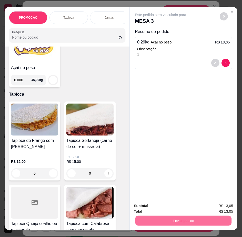
click at [183, 205] on button "Registrar cliente" at bounding box center [185, 207] width 34 height 10
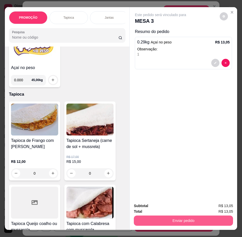
click at [202, 218] on button "Enviar pedido" at bounding box center [183, 221] width 99 height 10
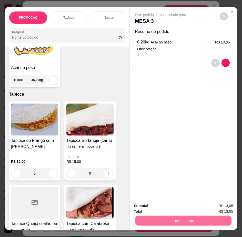
click at [219, 207] on button "Enviar pedido" at bounding box center [219, 207] width 29 height 10
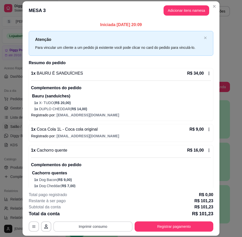
click at [89, 225] on button "Imprimir consumo" at bounding box center [92, 227] width 79 height 10
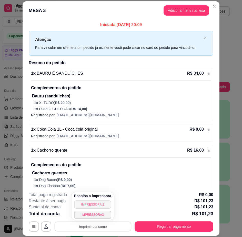
click at [98, 202] on button "IMPRESSORA 2" at bounding box center [92, 205] width 37 height 8
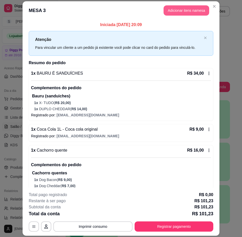
click at [171, 8] on button "Adicionar itens na mesa" at bounding box center [186, 10] width 46 height 10
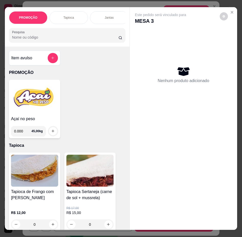
click at [30, 107] on img at bounding box center [34, 98] width 47 height 32
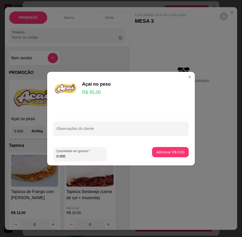
click at [71, 157] on input "0.000" at bounding box center [79, 156] width 47 height 5
type input "0.496"
click at [94, 132] on input "Observações do cliente" at bounding box center [120, 130] width 129 height 5
type input "3"
click at [159, 154] on p "Adicionar R$ 22,32" at bounding box center [169, 152] width 30 height 5
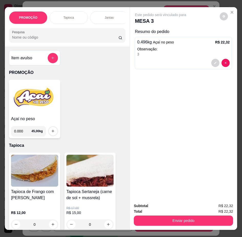
click at [190, 212] on div "Total R$ 22,32" at bounding box center [183, 212] width 99 height 6
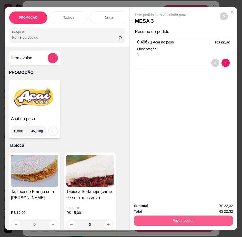
click at [187, 217] on button "Enviar pedido" at bounding box center [183, 221] width 99 height 10
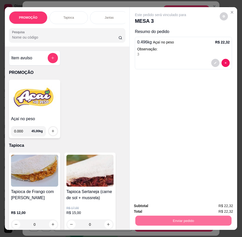
click at [180, 204] on button "Registrar cliente" at bounding box center [185, 207] width 34 height 10
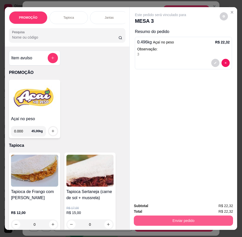
click at [181, 217] on button "Enviar pedido" at bounding box center [183, 221] width 99 height 10
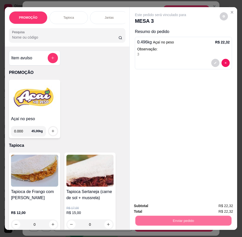
click at [216, 205] on button "Enviar pedido" at bounding box center [219, 207] width 29 height 10
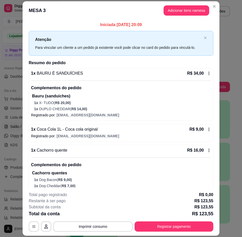
click at [103, 231] on button "Imprimir consumo" at bounding box center [92, 227] width 79 height 10
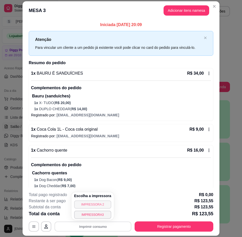
click at [97, 203] on button "IMPRESSORA 2" at bounding box center [92, 205] width 37 height 8
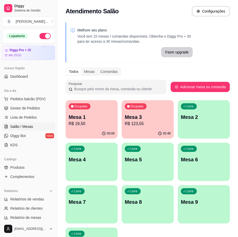
click at [148, 126] on p "R$ 123,55" at bounding box center [148, 124] width 46 height 6
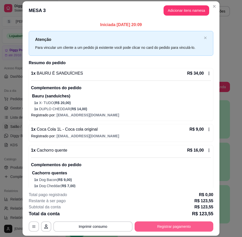
click at [180, 226] on button "Registrar pagamento" at bounding box center [173, 227] width 79 height 10
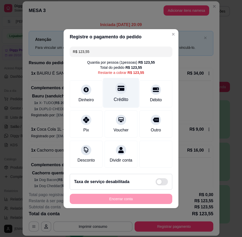
click at [123, 97] on div "Crédito" at bounding box center [121, 99] width 15 height 7
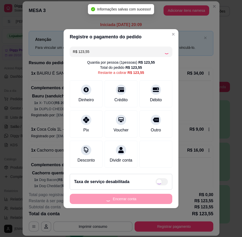
type input "R$ 0,00"
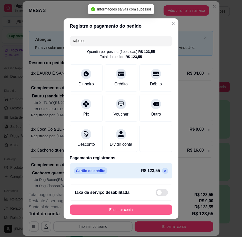
click at [147, 212] on button "Encerrar conta" at bounding box center [121, 210] width 102 height 10
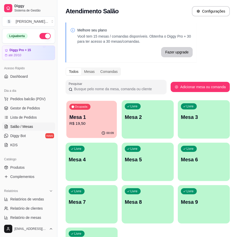
click at [99, 121] on div "Mesa 1 R$ 19,50" at bounding box center [91, 120] width 45 height 13
drag, startPoint x: 17, startPoint y: 109, endPoint x: 2, endPoint y: 107, distance: 15.5
click at [17, 109] on span "Gestor de Pedidos" at bounding box center [25, 108] width 30 height 5
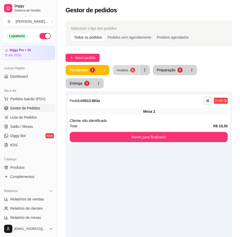
click at [130, 67] on button "Aceitos 1" at bounding box center [126, 70] width 26 height 10
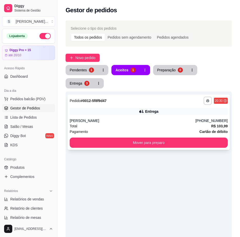
click at [168, 115] on div "**********" at bounding box center [149, 122] width 162 height 55
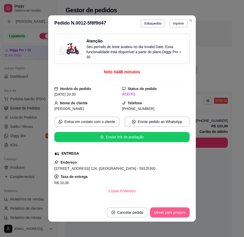
click at [177, 208] on button "Mover para preparo" at bounding box center [170, 213] width 40 height 10
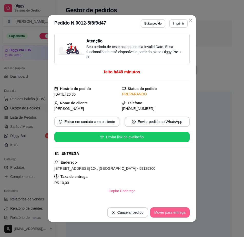
click at [182, 212] on button "Mover para entrega" at bounding box center [169, 213] width 39 height 10
drag, startPoint x: 143, startPoint y: 108, endPoint x: 156, endPoint y: 108, distance: 13.3
click at [156, 108] on div "[PHONE_NUMBER]" at bounding box center [156, 109] width 68 height 6
copy span "8115-3775"
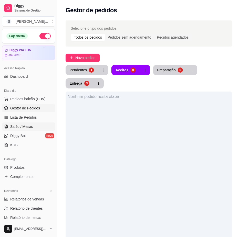
click at [17, 128] on span "Salão / Mesas" at bounding box center [21, 126] width 23 height 5
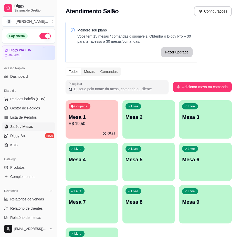
click at [103, 124] on p "R$ 19,50" at bounding box center [92, 124] width 47 height 6
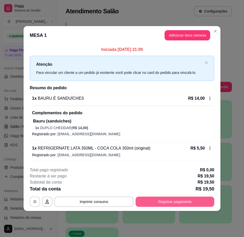
click at [182, 203] on button "Registrar pagamento" at bounding box center [174, 202] width 79 height 10
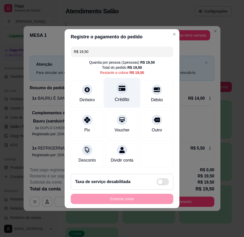
click at [129, 92] on div "Crédito" at bounding box center [122, 93] width 36 height 30
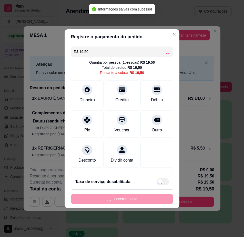
type input "R$ 0,00"
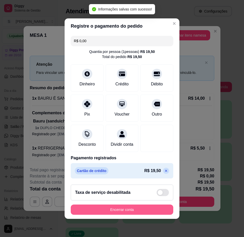
click at [142, 213] on button "Encerrar conta" at bounding box center [122, 210] width 102 height 10
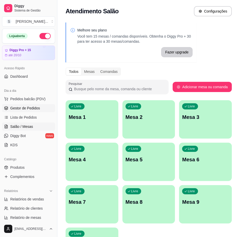
click at [19, 109] on span "Gestor de Pedidos" at bounding box center [25, 108] width 30 height 5
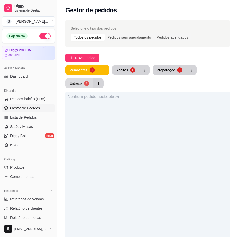
click at [88, 85] on div "3" at bounding box center [86, 83] width 5 height 5
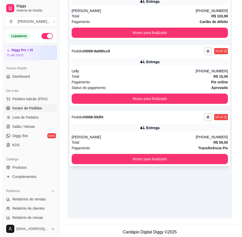
scroll to position [112, 0]
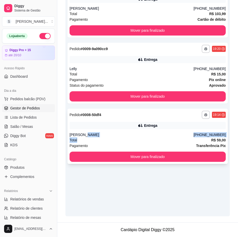
click at [152, 139] on div "**********" at bounding box center [148, 136] width 161 height 55
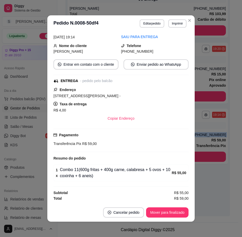
scroll to position [1, 0]
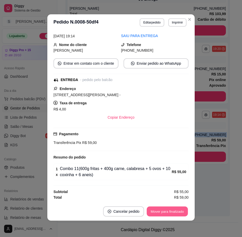
click at [170, 211] on button "Mover para finalizado" at bounding box center [167, 212] width 41 height 10
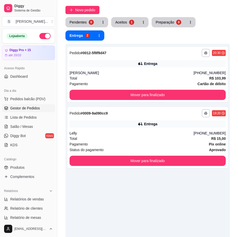
scroll to position [36, 0]
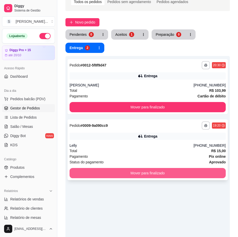
click at [157, 170] on button "Mover para finalizado" at bounding box center [148, 173] width 156 height 10
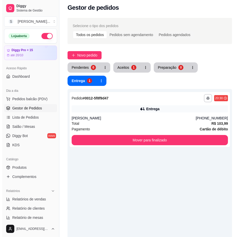
scroll to position [0, 0]
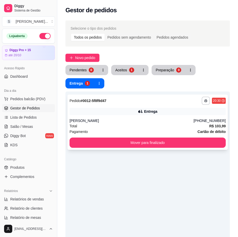
click at [149, 121] on div "[PERSON_NAME]" at bounding box center [132, 120] width 124 height 5
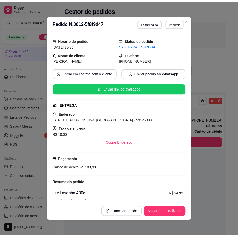
scroll to position [128, 0]
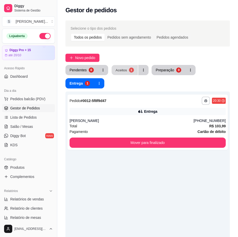
click at [127, 70] on button "Aceitos 1" at bounding box center [125, 70] width 26 height 10
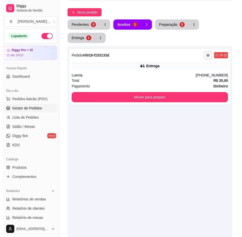
scroll to position [51, 0]
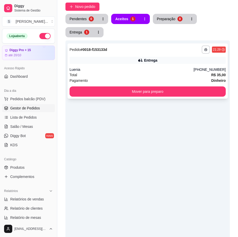
click at [141, 68] on div "Luenia" at bounding box center [132, 69] width 124 height 5
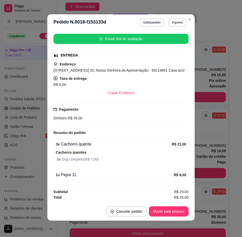
scroll to position [62, 0]
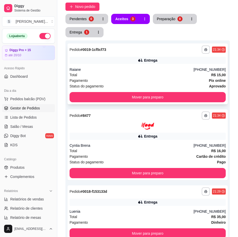
click at [161, 75] on div "Total R$ 15,00" at bounding box center [148, 75] width 156 height 6
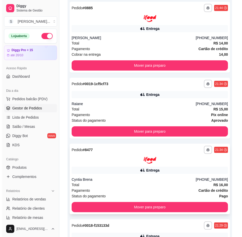
scroll to position [159, 0]
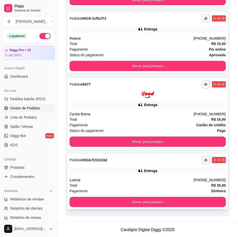
click at [136, 165] on div "**********" at bounding box center [148, 181] width 161 height 55
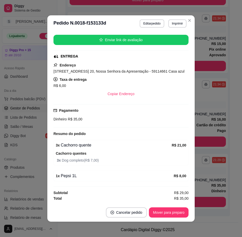
scroll to position [1, 0]
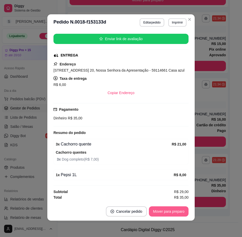
click at [167, 209] on button "Mover para preparo" at bounding box center [169, 212] width 40 height 10
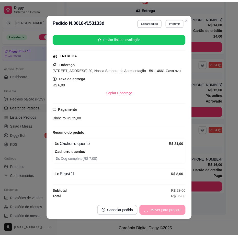
scroll to position [112, 0]
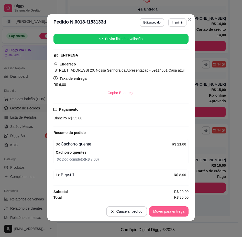
click at [165, 213] on button "Mover para entrega" at bounding box center [168, 212] width 39 height 10
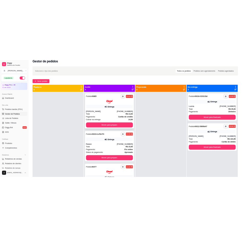
scroll to position [0, 0]
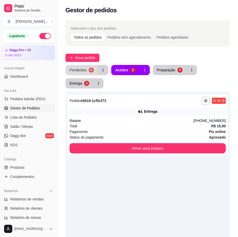
click at [83, 65] on button "Pendentes 0" at bounding box center [82, 70] width 33 height 10
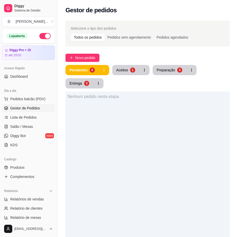
click at [81, 53] on div "Selecione o tipo dos pedidos Todos os pedidos Pedidos sem agendamento Pedidos a…" at bounding box center [147, 176] width 181 height 318
click at [81, 57] on span "Novo pedido" at bounding box center [85, 58] width 20 height 6
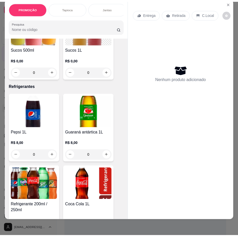
scroll to position [2151, 0]
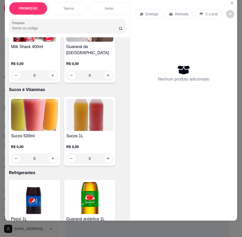
click at [82, 66] on p "R$ 0,00" at bounding box center [89, 63] width 47 height 5
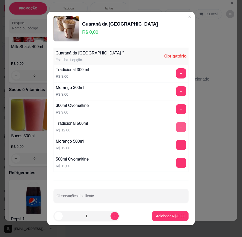
click at [176, 125] on button "+" at bounding box center [181, 127] width 10 height 10
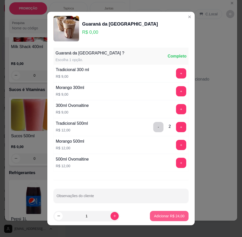
click at [171, 217] on p "Adicionar R$ 24,00" at bounding box center [169, 216] width 30 height 5
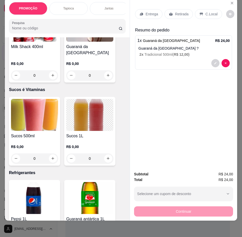
click at [171, 9] on div "Retirada" at bounding box center [179, 14] width 28 height 10
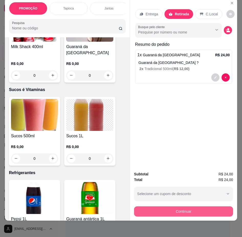
click at [181, 209] on button "Continuar" at bounding box center [183, 212] width 99 height 10
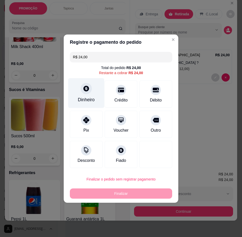
click at [87, 94] on div "Dinheiro" at bounding box center [86, 93] width 36 height 30
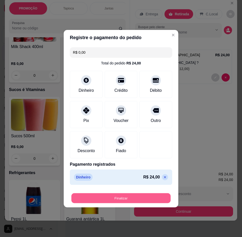
click at [143, 199] on button "Finalizar" at bounding box center [120, 198] width 99 height 10
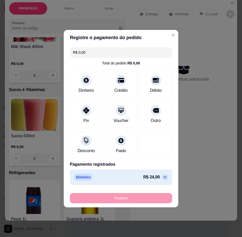
type input "-R$ 24,00"
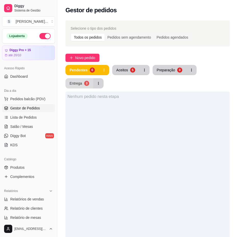
click at [81, 84] on div "Entrega" at bounding box center [76, 83] width 13 height 5
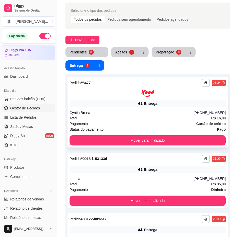
scroll to position [26, 0]
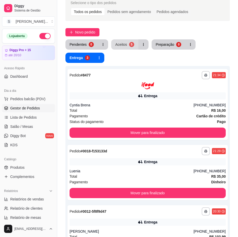
click at [120, 46] on div "Aceitos" at bounding box center [121, 44] width 12 height 5
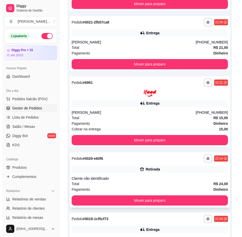
scroll to position [154, 0]
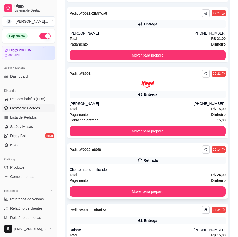
click at [149, 174] on div "Total R$ 24,00" at bounding box center [148, 175] width 156 height 6
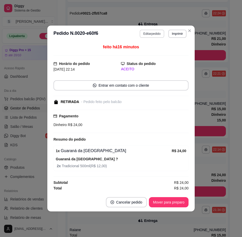
click at [152, 33] on button "Editar pedido" at bounding box center [152, 34] width 24 height 8
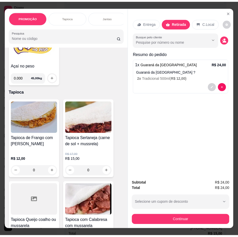
scroll to position [0, 0]
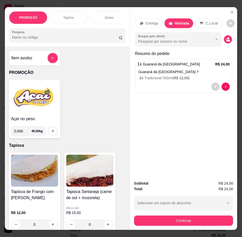
click at [39, 105] on img at bounding box center [34, 98] width 47 height 32
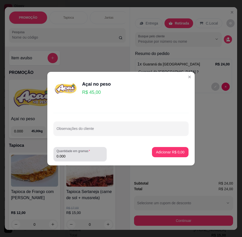
click at [75, 161] on div "Quantidade em gramas 0.000" at bounding box center [80, 154] width 53 height 14
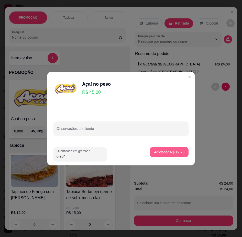
type input "0.284"
click at [166, 154] on p "Adicionar R$ 12,78" at bounding box center [169, 152] width 30 height 5
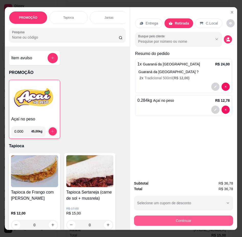
click at [202, 221] on button "Continuar" at bounding box center [183, 221] width 99 height 10
click at [187, 220] on button "Continuar" at bounding box center [184, 221] width 96 height 10
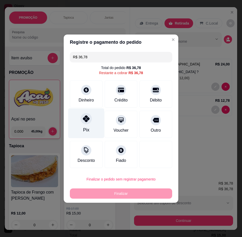
click at [89, 124] on div "Pix" at bounding box center [86, 123] width 36 height 30
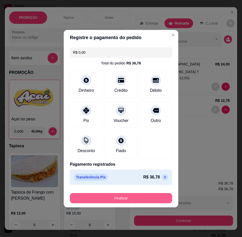
click at [142, 194] on button "Finalizar" at bounding box center [121, 198] width 102 height 10
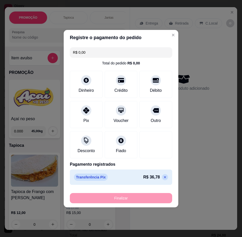
type input "-R$ 36,78"
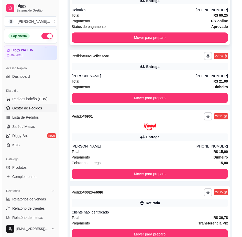
scroll to position [26, 0]
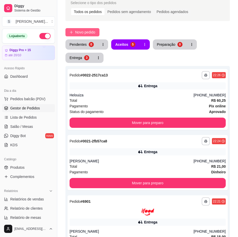
click at [80, 31] on span "Novo pedido" at bounding box center [85, 32] width 20 height 6
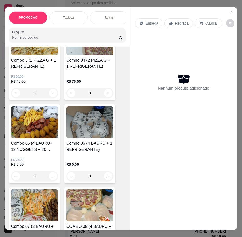
scroll to position [717, 0]
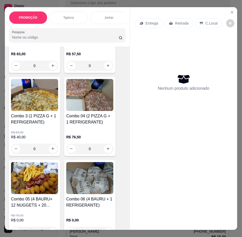
click at [36, 121] on h4 "Combo 3 (1 PIZZA G + 1 REFRIGERANTE)" at bounding box center [34, 119] width 47 height 12
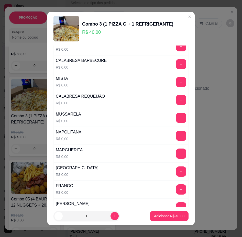
scroll to position [102, 0]
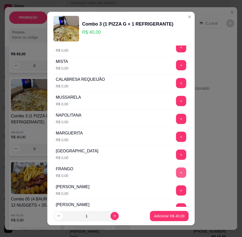
click at [176, 178] on button "+" at bounding box center [181, 173] width 10 height 10
click at [176, 70] on button "+" at bounding box center [181, 65] width 10 height 10
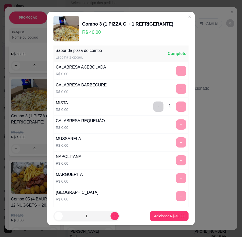
scroll to position [0, 0]
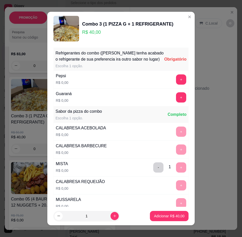
click at [176, 85] on button "+" at bounding box center [181, 80] width 10 height 10
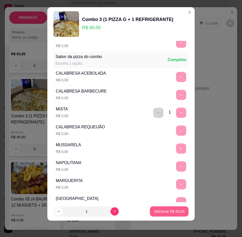
scroll to position [61, 0]
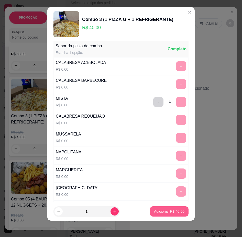
click at [166, 211] on p "Adicionar R$ 40,00" at bounding box center [169, 211] width 30 height 5
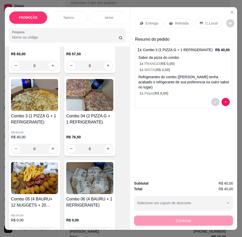
click at [150, 21] on p "Entrega" at bounding box center [152, 23] width 13 height 5
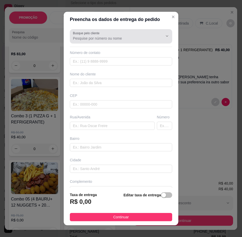
click at [110, 40] on input "Busque pelo cliente" at bounding box center [114, 38] width 82 height 5
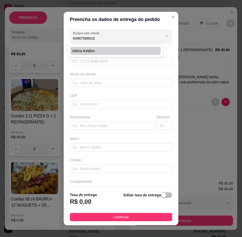
click at [105, 50] on span "Vitória ketillen" at bounding box center [112, 50] width 81 height 5
type input "Vitória ketillen"
type input "84987088916"
type input "Vitória ketillen"
type input "59114189"
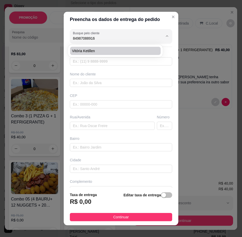
type input "Rua dos Operários"
type input "10"
type input "Nossa Senhora da Apresentação"
type input "[DATE]"
type input "Casa"
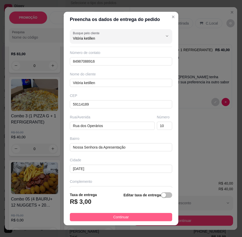
type input "Vitória ketillen"
drag, startPoint x: 124, startPoint y: 218, endPoint x: 152, endPoint y: 218, distance: 28.2
click at [125, 218] on span "Continuar" at bounding box center [121, 218] width 16 height 6
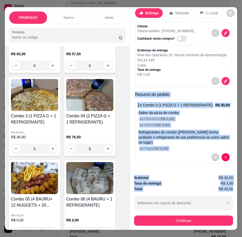
scroll to position [0, 3]
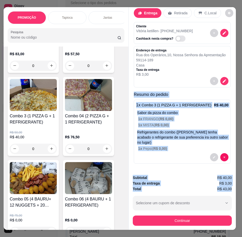
drag, startPoint x: 132, startPoint y: 103, endPoint x: 236, endPoint y: 189, distance: 134.7
click at [236, 189] on div "PROMOÇÃO Tapioca Jantas Combos da casa Sanduíche é Bauru Cachorro quente 🌭 Pizz…" at bounding box center [121, 118] width 242 height 237
copy div "Resumo do pedido 1 x Combo 3 (1 PIZZA G + 1 REFRIGERANTE) R$ 40,00 Sabor da piz…"
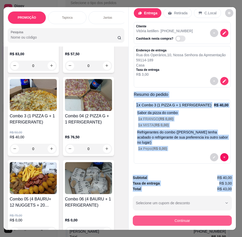
click at [175, 216] on button "Continuar" at bounding box center [182, 221] width 99 height 10
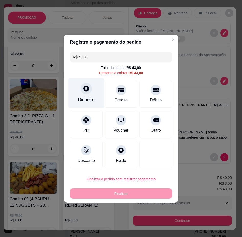
click at [90, 95] on div "Dinheiro" at bounding box center [86, 93] width 36 height 30
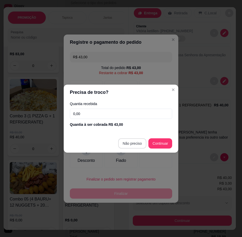
click at [135, 149] on footer "Não preciso Continuar" at bounding box center [121, 143] width 115 height 18
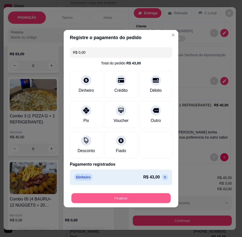
click at [125, 197] on button "Finalizar" at bounding box center [120, 198] width 99 height 10
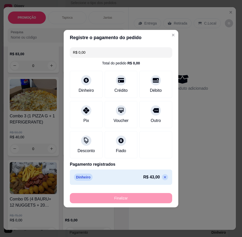
type input "-R$ 43,00"
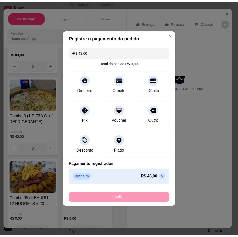
scroll to position [0, 0]
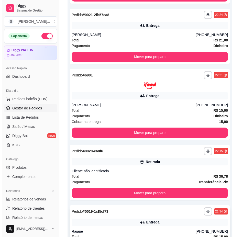
scroll to position [336, 0]
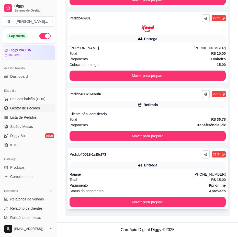
click at [157, 175] on div "Raiane" at bounding box center [132, 174] width 124 height 5
click at [179, 175] on div "Raiane" at bounding box center [132, 174] width 124 height 5
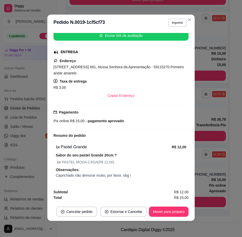
scroll to position [1, 0]
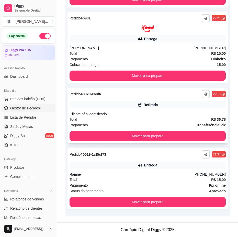
click at [172, 115] on div "Cliente não identificado" at bounding box center [148, 114] width 156 height 5
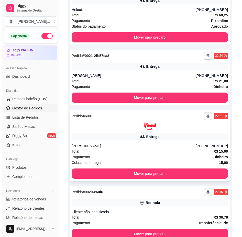
scroll to position [233, 0]
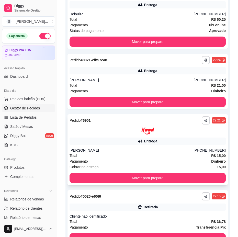
click at [181, 141] on div "Entrega" at bounding box center [148, 141] width 156 height 7
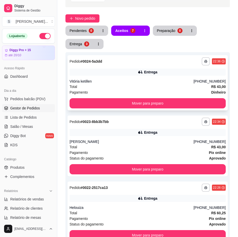
scroll to position [0, 0]
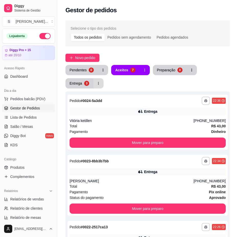
click at [93, 85] on button "Entrega 3" at bounding box center [80, 83] width 28 height 10
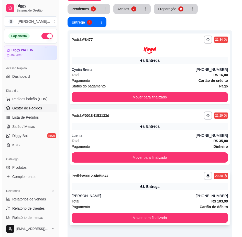
scroll to position [112, 0]
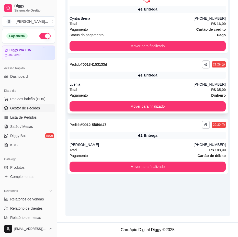
click at [184, 77] on div "Entrega" at bounding box center [148, 75] width 156 height 7
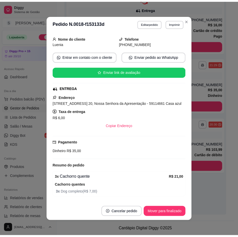
scroll to position [77, 0]
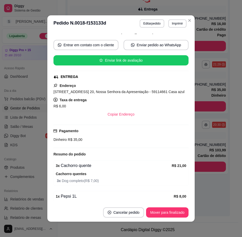
drag, startPoint x: 61, startPoint y: 92, endPoint x: 176, endPoint y: 90, distance: 115.8
click at [176, 90] on div "Atenção Seu período de teste acabou no dia Invalid Date . Essa funcionalidade e…" at bounding box center [120, 118] width 147 height 172
copy span "[STREET_ADDRESS] 20, Nossa Senhora da Apresentação - 59114661 Casa azul"
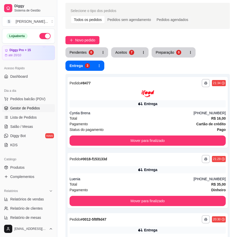
scroll to position [26, 0]
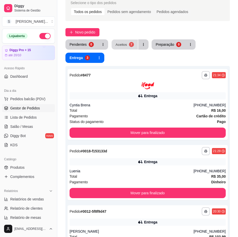
click at [134, 44] on button "Aceitos 7" at bounding box center [125, 45] width 26 height 10
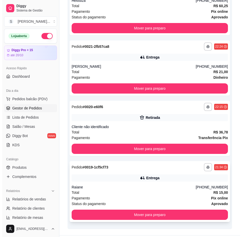
scroll to position [260, 0]
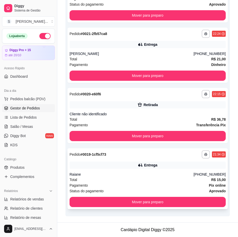
click at [168, 185] on div "Pagamento Pix online" at bounding box center [148, 186] width 156 height 6
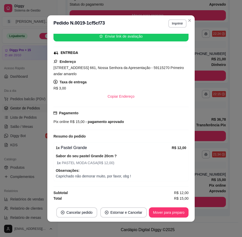
scroll to position [1, 0]
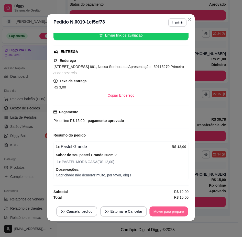
click at [160, 211] on button "Mover para preparo" at bounding box center [169, 212] width 38 height 10
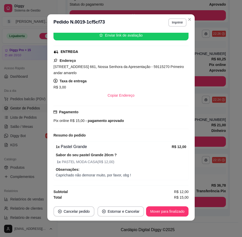
click at [166, 212] on button "Mover para finalizado" at bounding box center [167, 212] width 43 height 10
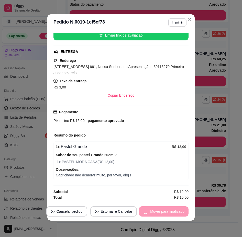
scroll to position [54, 0]
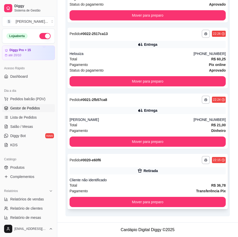
click at [208, 173] on div "Retirada" at bounding box center [148, 170] width 156 height 7
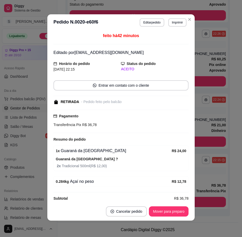
scroll to position [7, 0]
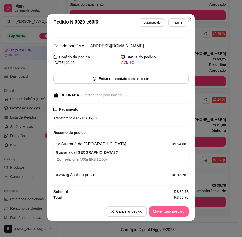
click at [166, 208] on button "Mover para preparo" at bounding box center [169, 212] width 40 height 10
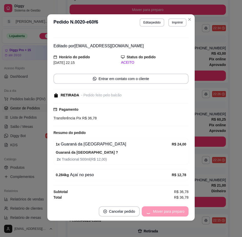
click at [166, 209] on div "Mover para preparo" at bounding box center [165, 212] width 47 height 10
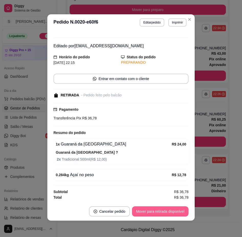
click at [167, 211] on button "Mover para retirada disponível" at bounding box center [160, 212] width 57 height 10
click at [174, 211] on button "Mover para finalizado" at bounding box center [167, 212] width 43 height 10
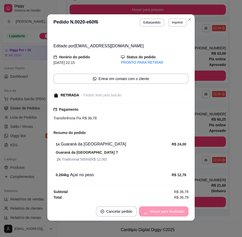
scroll to position [0, 0]
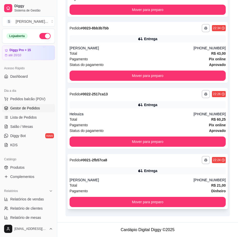
click at [205, 184] on div "Total R$ 21,00" at bounding box center [148, 186] width 156 height 6
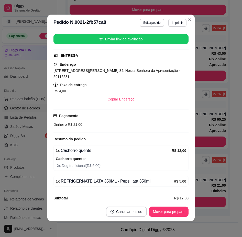
scroll to position [1, 0]
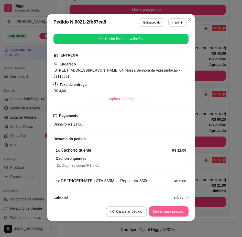
click at [165, 211] on button "Mover para preparo" at bounding box center [169, 212] width 40 height 10
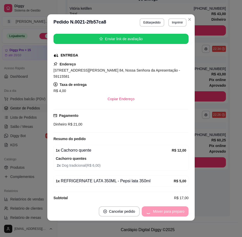
scroll to position [112, 0]
click at [168, 212] on button "Mover para entrega" at bounding box center [168, 212] width 39 height 10
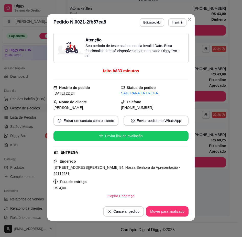
drag, startPoint x: 128, startPoint y: 107, endPoint x: 149, endPoint y: 107, distance: 20.5
click at [149, 108] on div "[PHONE_NUMBER]" at bounding box center [155, 108] width 68 height 6
copy span "9419-5247"
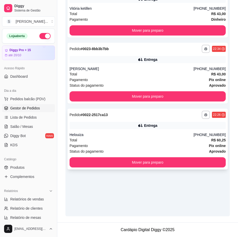
click at [173, 146] on div "Pagamento Pix online" at bounding box center [148, 146] width 156 height 6
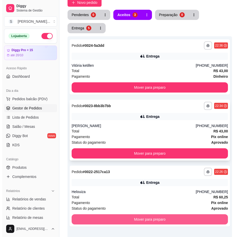
scroll to position [36, 0]
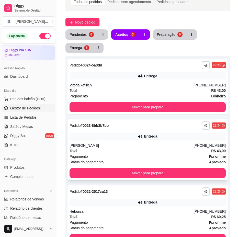
click at [161, 139] on div "Entrega" at bounding box center [148, 136] width 156 height 7
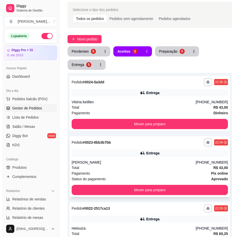
scroll to position [0, 0]
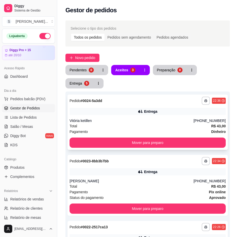
click at [189, 124] on div "Total R$ 43,00" at bounding box center [148, 126] width 156 height 6
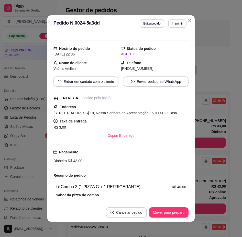
scroll to position [94, 0]
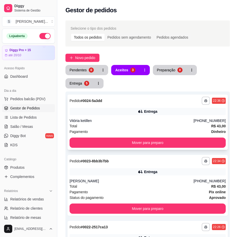
click at [173, 123] on div "Total R$ 43,00" at bounding box center [148, 126] width 156 height 6
click at [81, 55] on button "Novo pedido" at bounding box center [83, 58] width 34 height 8
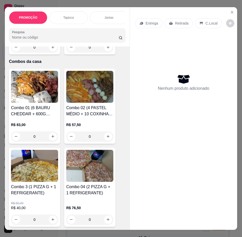
scroll to position [640, 0]
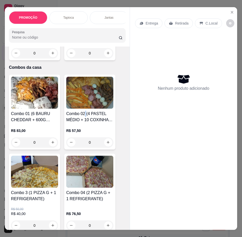
click at [85, 112] on div "Combo 02 (4 PASTEL MÉDIO + 10 COXINHA + 5 OVOS + 300G FRITAS + 400G DE CARNE C/…" at bounding box center [89, 112] width 51 height 75
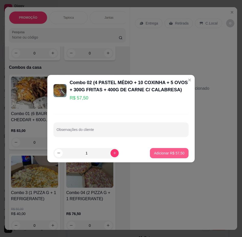
click at [175, 152] on p "Adicionar R$ 57,50" at bounding box center [169, 153] width 30 height 5
type input "1"
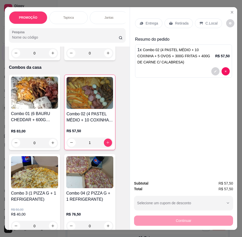
click at [140, 23] on icon at bounding box center [141, 23] width 3 height 3
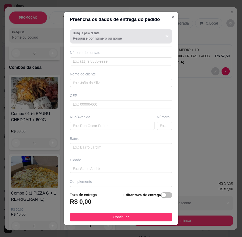
click at [128, 37] on input "Busque pelo cliente" at bounding box center [114, 38] width 82 height 5
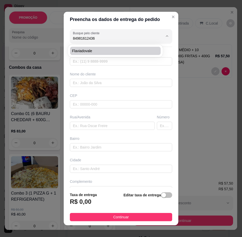
click at [132, 49] on span "flaviadovale" at bounding box center [112, 50] width 81 height 5
type input "flaviadovale"
type input "84981612436"
type input "flaviadovale"
type input "Tv [GEOGRAPHIC_DATA] 06"
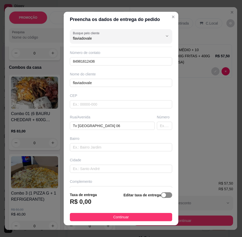
type input "flaviadovale"
click at [162, 195] on div "button" at bounding box center [164, 195] width 5 height 5
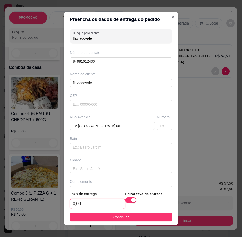
click at [97, 205] on input "0,00" at bounding box center [97, 204] width 55 height 10
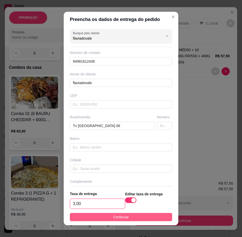
type input "3,00"
click at [113, 218] on span "Continuar" at bounding box center [121, 218] width 16 height 6
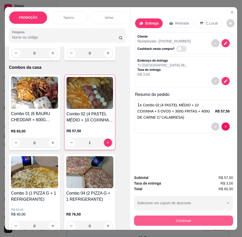
click at [180, 218] on button "Continuar" at bounding box center [183, 221] width 99 height 10
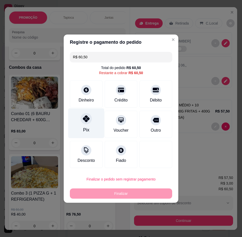
click at [88, 123] on div at bounding box center [86, 118] width 11 height 11
type input "R$ 0,00"
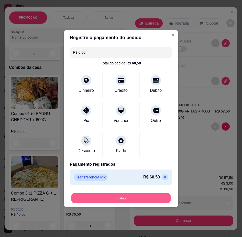
click at [136, 199] on button "Finalizar" at bounding box center [120, 198] width 99 height 10
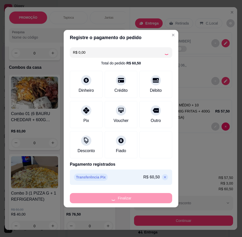
type input "0"
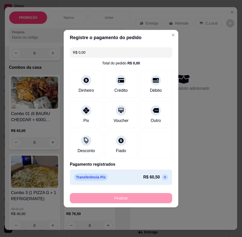
type input "-R$ 60,50"
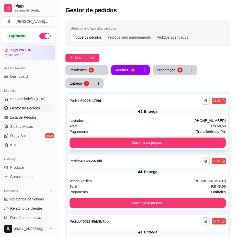
click at [136, 113] on div "Entrega" at bounding box center [148, 111] width 156 height 7
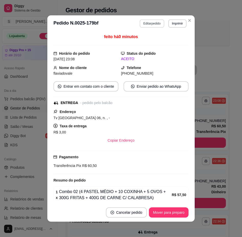
click at [148, 26] on button "Editar pedido" at bounding box center [152, 23] width 24 height 8
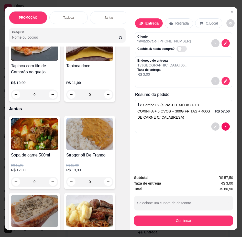
scroll to position [435, 0]
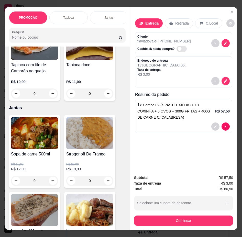
click at [94, 144] on img at bounding box center [89, 133] width 47 height 32
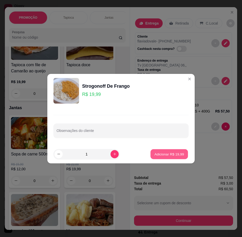
click at [171, 154] on p "Adicionar R$ 19,99" at bounding box center [170, 154] width 30 height 5
type input "1"
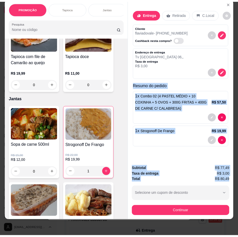
scroll to position [11, 3]
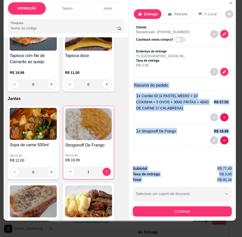
drag, startPoint x: 133, startPoint y: 81, endPoint x: 235, endPoint y: 178, distance: 140.6
click at [235, 178] on div "PROMOÇÃO Tapioca Jantas Combos da casa Sanduíche é Bauru Cachorro quente 🌭 Pizz…" at bounding box center [121, 118] width 242 height 237
copy div "Resumo do pedido 1 x Combo 02 (4 PASTEL MÉDIO + 10 COXINHA + 5 OVOS + 300G FRIT…"
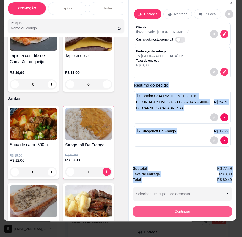
click at [182, 209] on button "Continuar" at bounding box center [182, 212] width 99 height 10
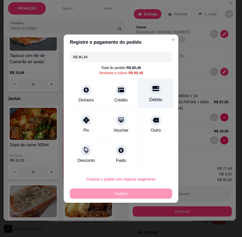
click at [147, 96] on div "Débito" at bounding box center [156, 93] width 36 height 30
type input "R$ 0,00"
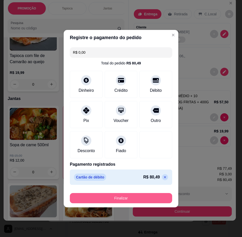
click at [146, 202] on button "Finalizar" at bounding box center [121, 198] width 102 height 10
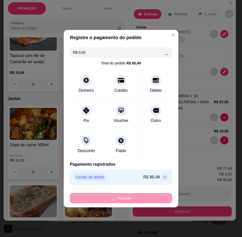
type input "0"
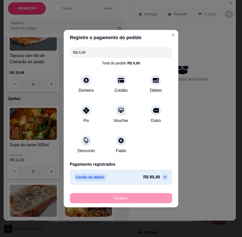
type input "-R$ 80,49"
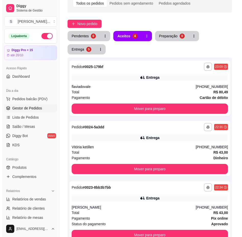
scroll to position [0, 0]
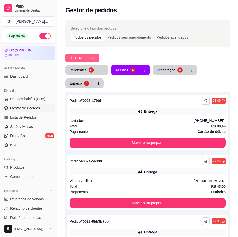
click at [82, 55] on button "Novo pedido" at bounding box center [83, 58] width 34 height 8
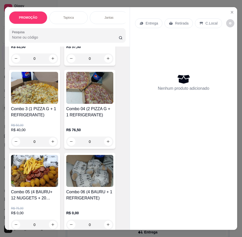
scroll to position [691, 0]
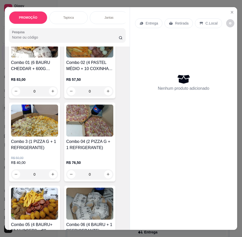
click at [33, 122] on img at bounding box center [34, 121] width 47 height 32
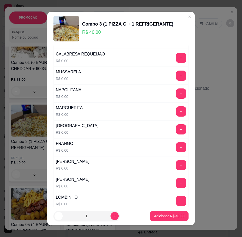
scroll to position [128, 0]
click at [176, 188] on button "+" at bounding box center [181, 183] width 10 height 10
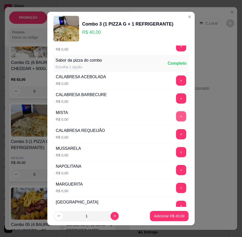
click at [176, 118] on button "+" at bounding box center [181, 116] width 10 height 10
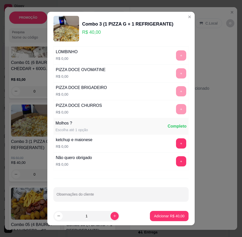
scroll to position [281, 0]
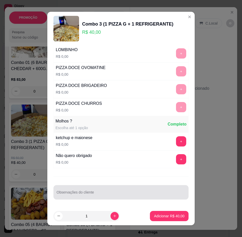
click at [78, 193] on div "Observações do cliente" at bounding box center [121, 192] width 135 height 14
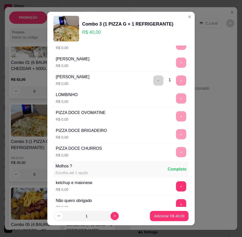
scroll to position [230, 0]
type input "Frango com cheddar"
click at [153, 86] on button "-" at bounding box center [158, 81] width 10 height 10
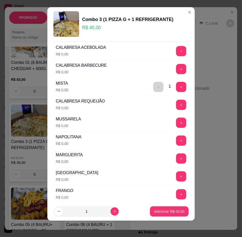
scroll to position [0, 0]
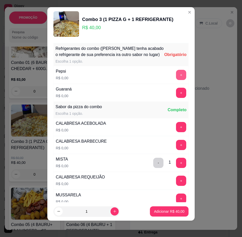
click at [176, 80] on button "+" at bounding box center [181, 75] width 10 height 10
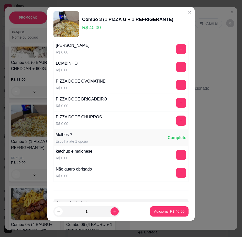
scroll to position [275, 0]
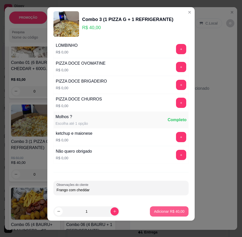
click at [167, 211] on p "Adicionar R$ 40,00" at bounding box center [169, 211] width 30 height 5
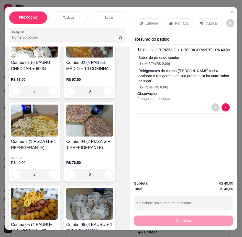
click at [175, 23] on p "Retirada" at bounding box center [182, 23] width 14 height 5
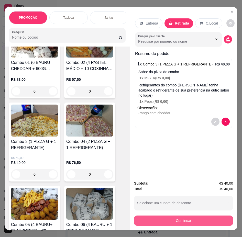
click at [188, 219] on button "Continuar" at bounding box center [183, 221] width 99 height 10
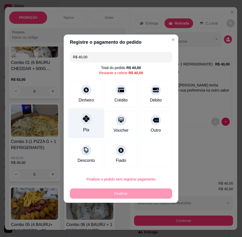
click at [91, 121] on div "Pix" at bounding box center [86, 123] width 36 height 30
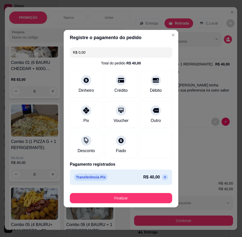
click at [163, 178] on icon at bounding box center [165, 177] width 4 height 4
type input "R$ 40,00"
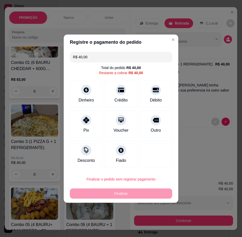
click at [169, 48] on header "Registre o pagamento do pedido" at bounding box center [121, 42] width 115 height 15
click at [173, 46] on header "Registre o pagamento do pedido" at bounding box center [121, 42] width 115 height 15
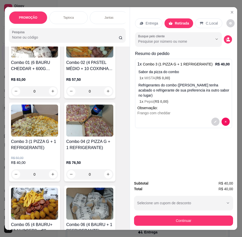
drag, startPoint x: 207, startPoint y: 20, endPoint x: 202, endPoint y: 28, distance: 10.0
click at [207, 21] on p "C.Local" at bounding box center [212, 23] width 12 height 5
click at [194, 221] on button "Continuar" at bounding box center [183, 221] width 99 height 10
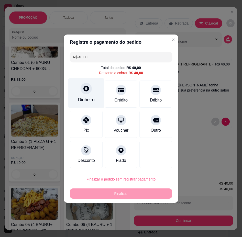
click at [88, 97] on div "Dinheiro" at bounding box center [86, 100] width 17 height 7
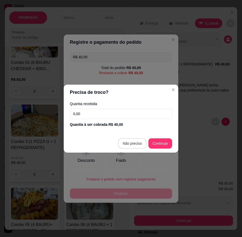
type input "R$ 0,00"
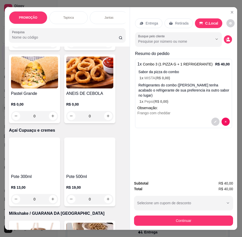
scroll to position [1895, 0]
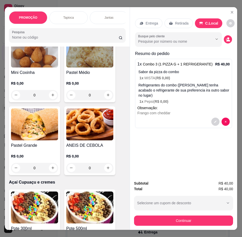
click at [38, 68] on img at bounding box center [34, 52] width 47 height 32
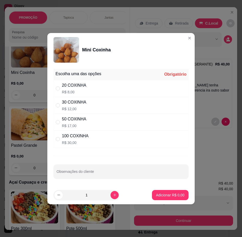
click at [111, 89] on div "20 COXINHA R$ 8,00" at bounding box center [121, 88] width 135 height 17
radio input "true"
click at [177, 192] on button "Adicionar R$ 8,00" at bounding box center [170, 195] width 37 height 10
type input "1"
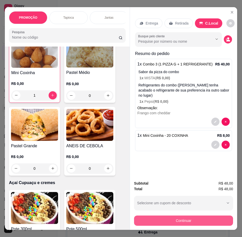
click at [191, 219] on button "Continuar" at bounding box center [183, 221] width 99 height 10
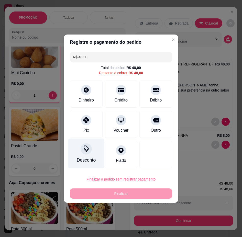
click at [85, 132] on div "Pix" at bounding box center [86, 131] width 6 height 6
type input "R$ 0,00"
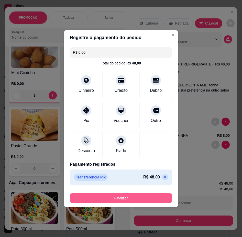
click at [119, 197] on button "Finalizar" at bounding box center [121, 198] width 102 height 10
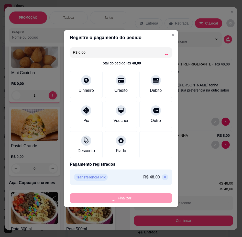
type input "0"
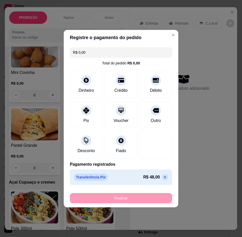
type input "-R$ 48,00"
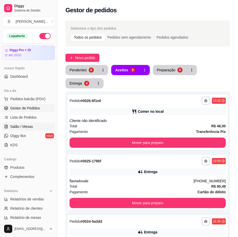
click at [15, 126] on span "Salão / Mesas" at bounding box center [21, 126] width 23 height 5
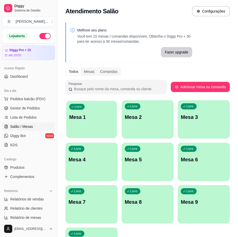
click at [96, 113] on div "Livre Mesa 1" at bounding box center [91, 116] width 51 height 31
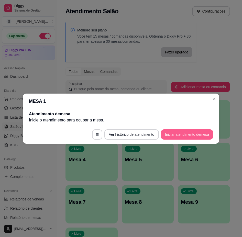
click at [185, 138] on button "Iniciar atendimento de mesa" at bounding box center [187, 135] width 52 height 10
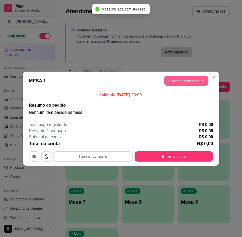
click at [188, 81] on button "Adicionar itens na mesa" at bounding box center [186, 81] width 44 height 10
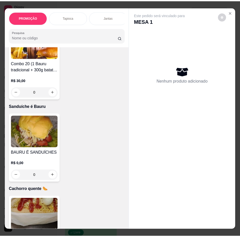
scroll to position [1460, 0]
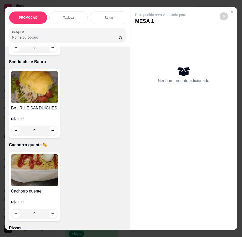
click at [45, 170] on img at bounding box center [34, 170] width 47 height 32
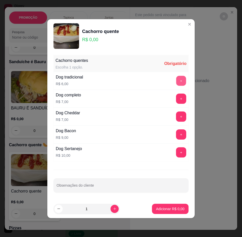
click at [180, 83] on button "+" at bounding box center [181, 81] width 10 height 10
click at [174, 211] on p "Adicionar R$ 6,00" at bounding box center [170, 209] width 28 height 5
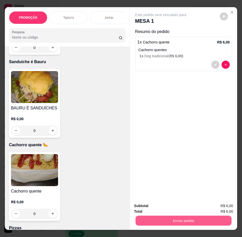
click at [180, 218] on button "Enviar pedido" at bounding box center [184, 221] width 96 height 10
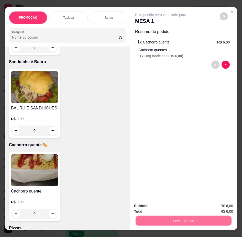
click at [215, 206] on button "Enviar pedido" at bounding box center [220, 207] width 29 height 10
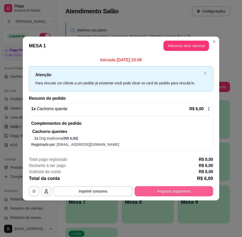
click at [178, 191] on button "Registrar pagamento" at bounding box center [174, 191] width 79 height 10
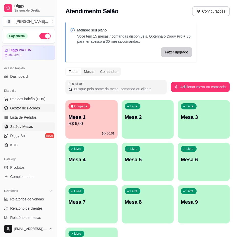
click at [20, 107] on span "Gestor de Pedidos" at bounding box center [25, 108] width 30 height 5
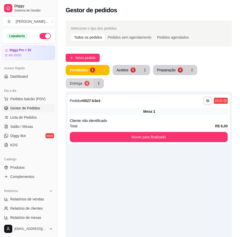
click at [85, 85] on div "4" at bounding box center [86, 83] width 5 height 5
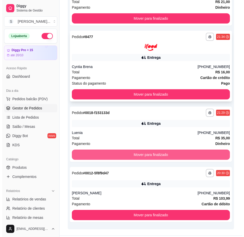
scroll to position [112, 0]
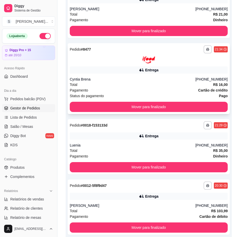
click at [179, 79] on div "Cyntia Brena" at bounding box center [132, 79] width 125 height 5
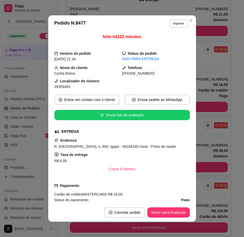
click at [58, 86] on span "28359483" at bounding box center [62, 87] width 16 height 4
copy span "28359483"
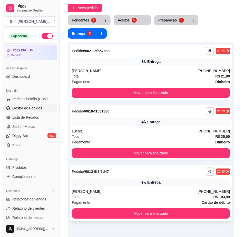
scroll to position [86, 0]
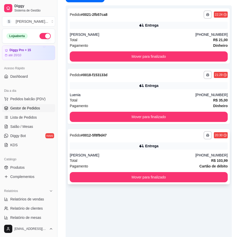
click at [180, 147] on div "Entrega" at bounding box center [149, 146] width 158 height 7
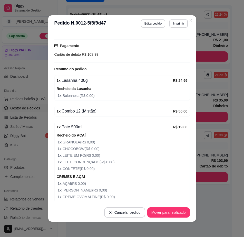
scroll to position [183, 0]
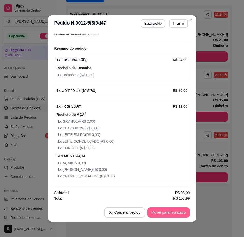
click at [155, 213] on button "Mover para finalizado" at bounding box center [168, 213] width 43 height 10
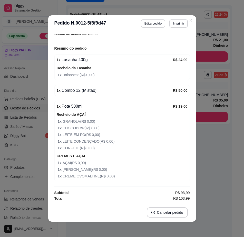
scroll to position [166, 0]
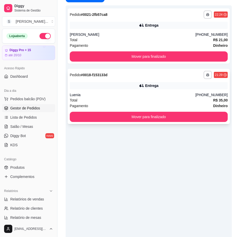
click at [176, 97] on div "Luenia" at bounding box center [132, 94] width 125 height 5
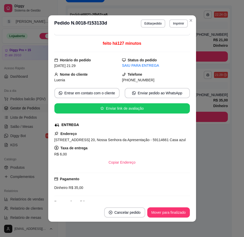
scroll to position [97, 0]
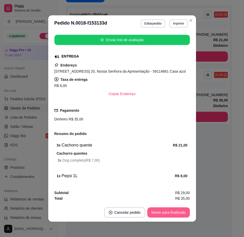
click at [176, 210] on button "Mover para finalizado" at bounding box center [168, 213] width 43 height 10
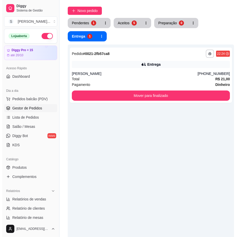
scroll to position [0, 0]
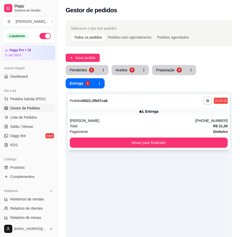
click at [159, 115] on div "**********" at bounding box center [149, 122] width 162 height 55
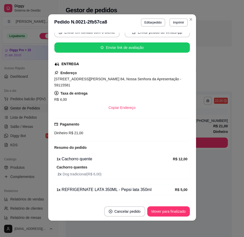
scroll to position [97, 0]
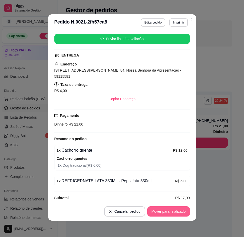
click at [166, 208] on button "Mover para finalizado" at bounding box center [168, 212] width 43 height 10
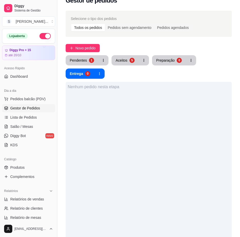
scroll to position [26, 0]
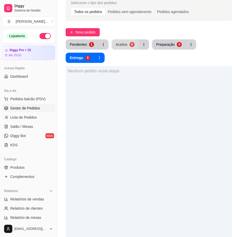
click at [130, 47] on div "5" at bounding box center [131, 44] width 5 height 5
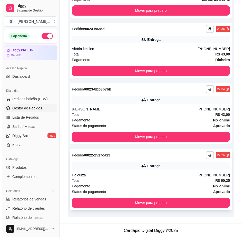
scroll to position [194, 0]
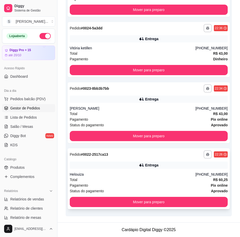
click at [165, 180] on div "Total R$ 60,25" at bounding box center [149, 180] width 158 height 6
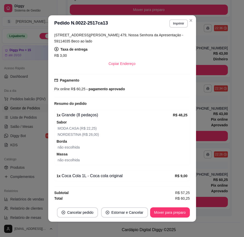
scroll to position [1, 0]
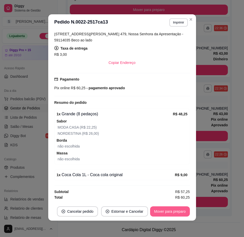
click at [170, 216] on button "Mover para preparo" at bounding box center [170, 212] width 40 height 10
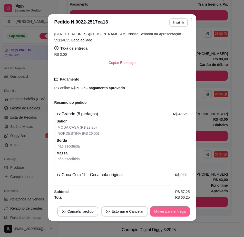
click at [169, 212] on button "Mover para entrega" at bounding box center [169, 212] width 39 height 10
click at [182, 212] on button "Mover para finalizado" at bounding box center [168, 212] width 43 height 10
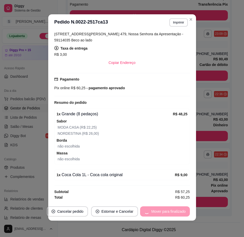
scroll to position [117, 0]
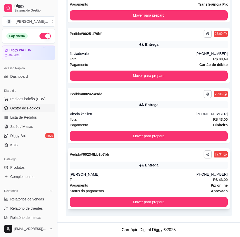
click at [192, 182] on div "Total R$ 43,00" at bounding box center [149, 180] width 158 height 6
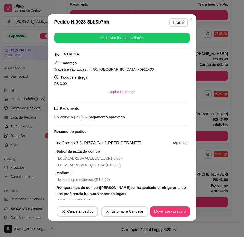
scroll to position [124, 0]
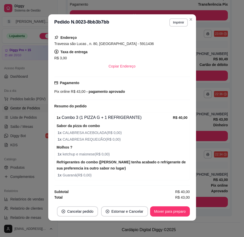
click at [160, 210] on button "Mover para preparo" at bounding box center [170, 212] width 40 height 10
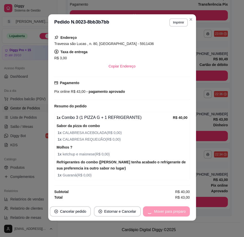
scroll to position [112, 0]
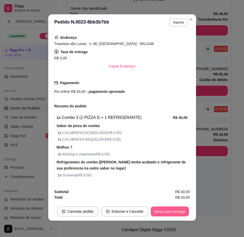
click at [168, 210] on button "Mover para entrega" at bounding box center [170, 212] width 38 height 10
click at [175, 213] on button "Mover para finalizado" at bounding box center [167, 212] width 41 height 10
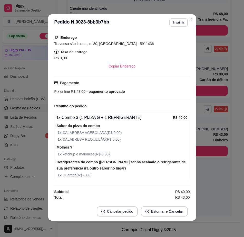
scroll to position [107, 0]
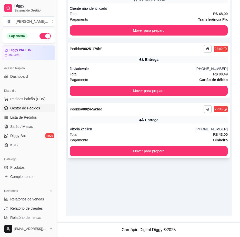
click at [171, 131] on div "Vitória ketillen" at bounding box center [132, 129] width 125 height 5
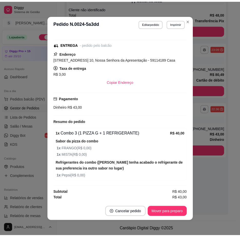
scroll to position [1, 0]
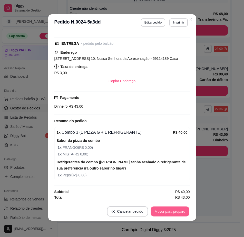
click at [168, 208] on button "Mover para preparo" at bounding box center [169, 212] width 38 height 10
click at [171, 212] on button "Mover para entrega" at bounding box center [170, 212] width 38 height 10
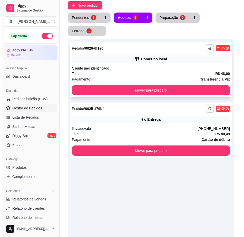
scroll to position [36, 0]
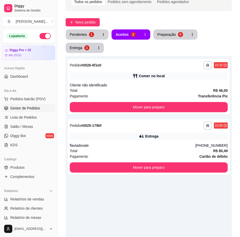
click at [80, 53] on button "Entrega 1" at bounding box center [80, 48] width 28 height 10
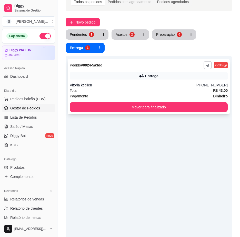
click at [125, 82] on div "**********" at bounding box center [149, 86] width 162 height 55
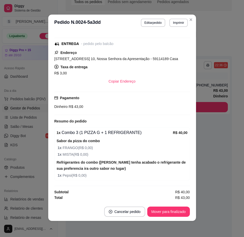
scroll to position [1, 0]
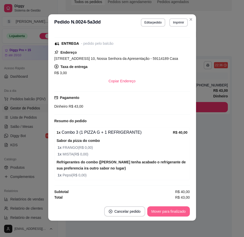
click at [166, 209] on button "Mover para finalizado" at bounding box center [168, 212] width 43 height 10
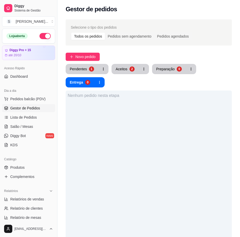
scroll to position [0, 0]
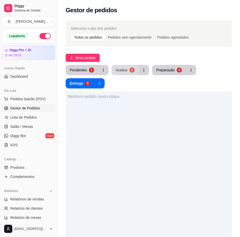
click at [130, 68] on div "2" at bounding box center [131, 70] width 5 height 5
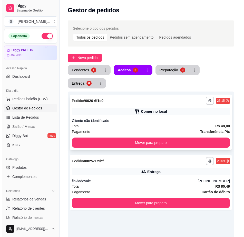
scroll to position [77, 0]
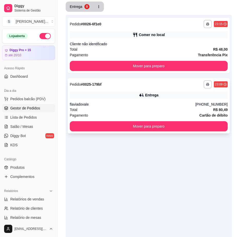
click at [144, 94] on icon at bounding box center [141, 95] width 5 height 5
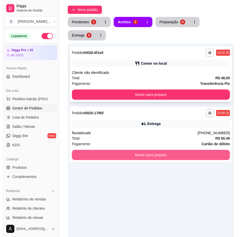
scroll to position [0, 0]
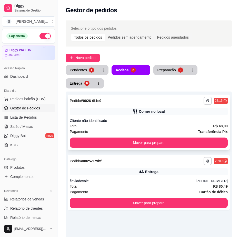
click at [149, 115] on div "Comer no local" at bounding box center [149, 111] width 158 height 7
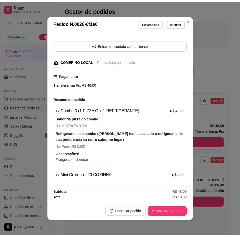
scroll to position [1, 0]
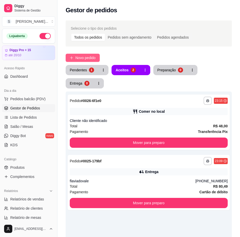
click at [76, 54] on button "Novo pedido" at bounding box center [83, 58] width 34 height 8
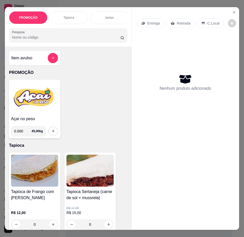
click at [176, 21] on p "Retirada" at bounding box center [183, 23] width 14 height 5
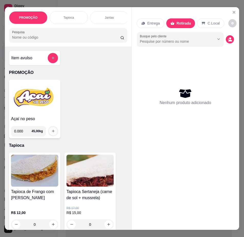
click at [52, 131] on icon "increase-product-quantity" at bounding box center [53, 131] width 4 height 4
click at [51, 133] on icon "increase-product-quantity" at bounding box center [53, 131] width 4 height 4
click at [41, 116] on div "Açaí no peso 0.000 45,00 kg" at bounding box center [34, 109] width 51 height 59
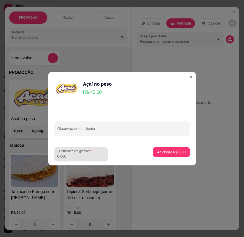
click at [75, 157] on input "0.000" at bounding box center [80, 156] width 47 height 5
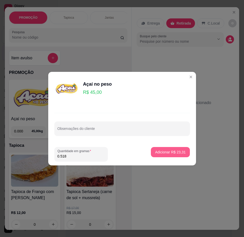
type input "0.518"
click at [162, 152] on p "Adicionar R$ 23,31" at bounding box center [170, 152] width 30 height 5
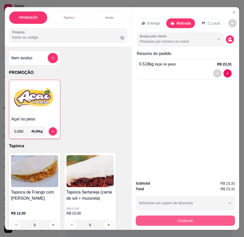
click at [187, 221] on button "Continuar" at bounding box center [184, 221] width 99 height 10
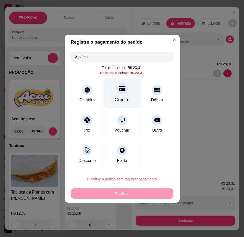
click at [116, 99] on div "Crédito" at bounding box center [121, 100] width 15 height 7
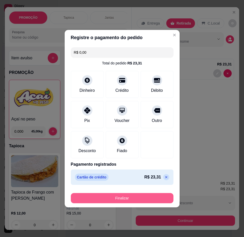
click at [146, 200] on button "Finalizar" at bounding box center [122, 198] width 102 height 10
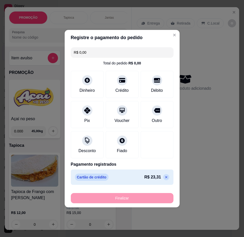
type input "-R$ 23,31"
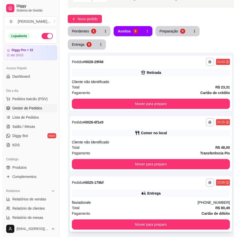
scroll to position [112, 0]
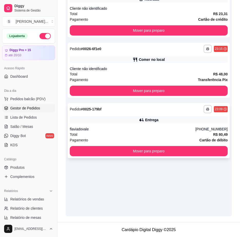
click at [166, 123] on div "Entrega" at bounding box center [149, 120] width 158 height 7
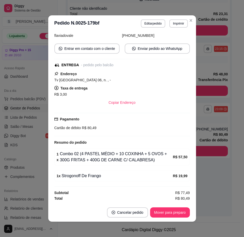
scroll to position [1, 0]
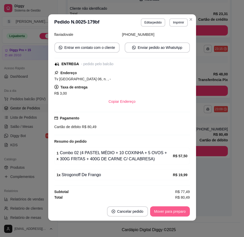
click at [177, 212] on button "Mover para preparo" at bounding box center [170, 212] width 40 height 10
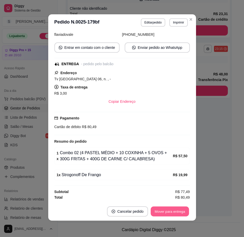
click at [179, 212] on button "Mover para entrega" at bounding box center [170, 212] width 38 height 10
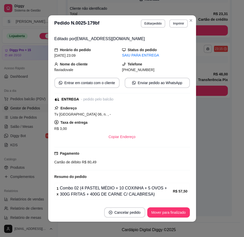
scroll to position [0, 0]
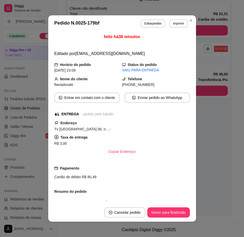
drag, startPoint x: 129, startPoint y: 84, endPoint x: 168, endPoint y: 87, distance: 39.6
click at [168, 87] on div "[PHONE_NUMBER]" at bounding box center [156, 85] width 68 height 6
copy span "8161-2436"
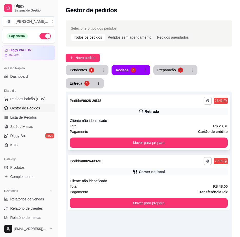
click at [140, 114] on icon at bounding box center [140, 111] width 5 height 5
click at [198, 130] on div "Pagamento Cartão de crédito" at bounding box center [149, 132] width 158 height 6
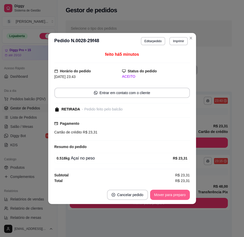
click at [178, 194] on button "Mover para preparo" at bounding box center [170, 195] width 40 height 10
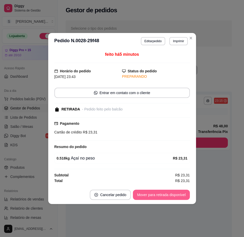
click at [177, 196] on button "Mover para retirada disponível" at bounding box center [161, 195] width 57 height 10
click at [184, 195] on button "Mover para finalizado" at bounding box center [168, 195] width 43 height 10
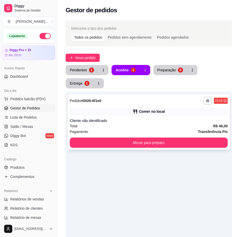
click at [201, 110] on div "Comer no local" at bounding box center [149, 111] width 158 height 7
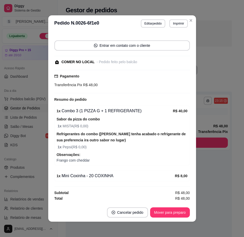
scroll to position [1, 0]
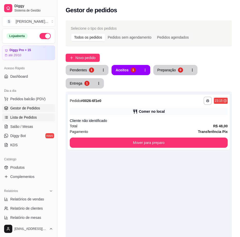
click at [24, 117] on span "Lista de Pedidos" at bounding box center [23, 117] width 27 height 5
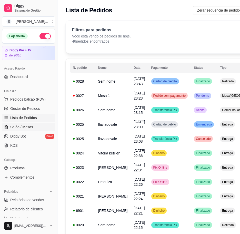
click at [32, 128] on span "Salão / Mesas" at bounding box center [21, 126] width 23 height 5
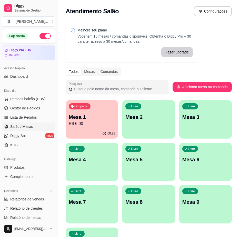
click at [103, 123] on p "R$ 6,00" at bounding box center [92, 124] width 46 height 6
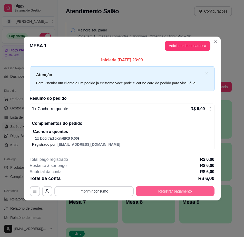
click at [165, 188] on button "Registrar pagamento" at bounding box center [174, 191] width 79 height 10
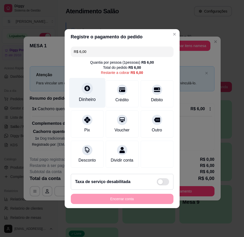
click at [87, 97] on div "Dinheiro" at bounding box center [87, 99] width 17 height 7
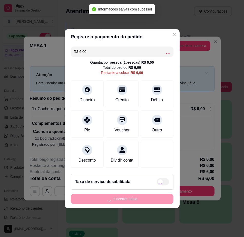
type input "R$ 0,00"
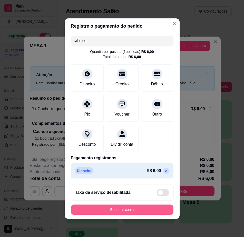
click at [131, 213] on button "Encerrar conta" at bounding box center [122, 210] width 102 height 10
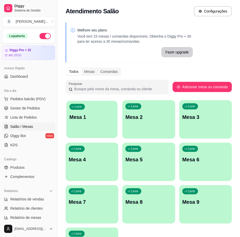
click at [106, 133] on div "button" at bounding box center [91, 135] width 51 height 6
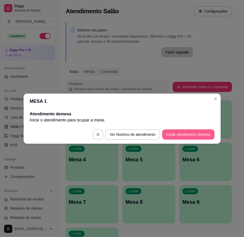
click at [186, 136] on button "Iniciar atendimento de mesa" at bounding box center [188, 135] width 52 height 10
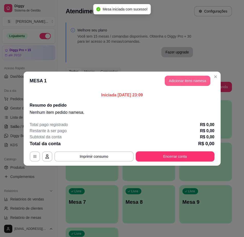
click at [198, 81] on button "Adicionar itens na mesa" at bounding box center [187, 81] width 46 height 10
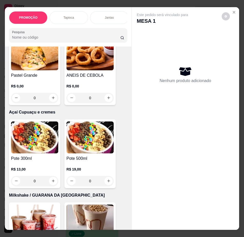
scroll to position [1946, 0]
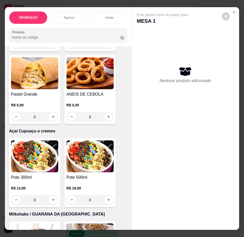
click at [36, 89] on img at bounding box center [34, 73] width 47 height 32
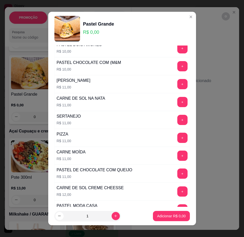
scroll to position [154, 0]
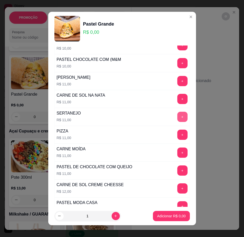
click at [177, 119] on button "+" at bounding box center [182, 117] width 10 height 10
click at [173, 216] on p "Adicionar R$ 22,00" at bounding box center [170, 216] width 30 height 5
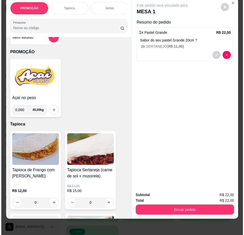
scroll to position [0, 0]
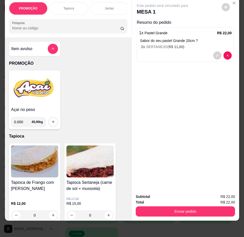
click at [18, 43] on div "Item avulso" at bounding box center [34, 48] width 51 height 15
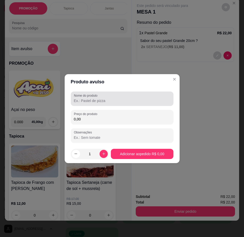
click at [89, 101] on input "Nome do produto" at bounding box center [122, 100] width 96 height 5
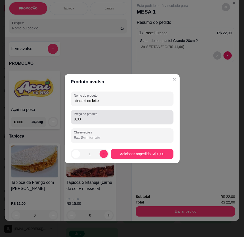
type input "abacaxi no leite"
click at [92, 123] on div "Preço do produto 0,00" at bounding box center [122, 117] width 102 height 14
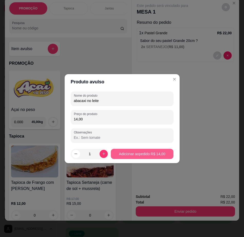
type input "14,00"
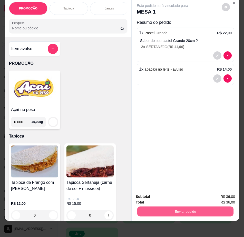
click at [194, 210] on button "Enviar pedido" at bounding box center [185, 212] width 96 height 10
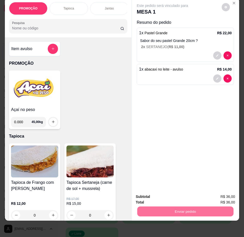
click at [190, 195] on button "Registrar cliente" at bounding box center [187, 195] width 34 height 10
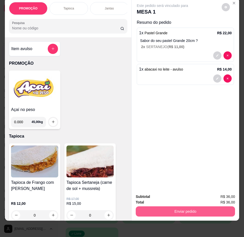
click at [194, 207] on button "Enviar pedido" at bounding box center [184, 212] width 99 height 10
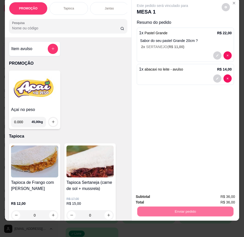
click at [218, 192] on button "Enviar pedido" at bounding box center [221, 196] width 29 height 10
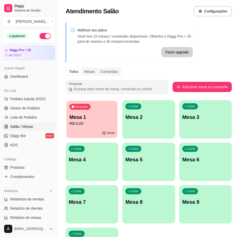
click at [82, 122] on p "R$ 0,00" at bounding box center [91, 124] width 45 height 6
click at [100, 117] on p "Mesa 1" at bounding box center [91, 117] width 45 height 7
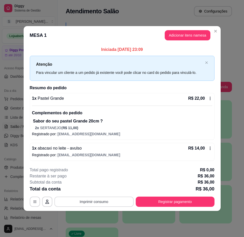
click at [96, 203] on button "Imprimir consumo" at bounding box center [93, 202] width 79 height 10
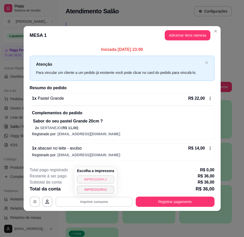
click at [96, 180] on button "IMPRESSORA 2" at bounding box center [95, 180] width 37 height 8
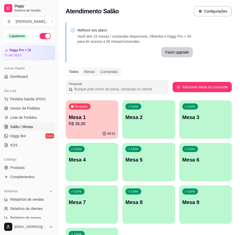
click at [87, 129] on div "Ocupada Mesa 1 R$ 36,00" at bounding box center [92, 114] width 52 height 28
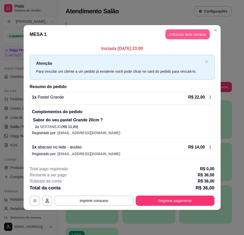
click at [193, 36] on button "Adicionar itens na mesa" at bounding box center [187, 34] width 44 height 10
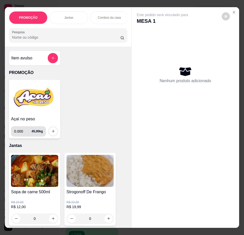
click at [44, 132] on div "0.000 45,00 kg" at bounding box center [28, 131] width 35 height 10
click at [46, 118] on div "Açaí no peso 0.000 45,00 kg" at bounding box center [34, 109] width 51 height 59
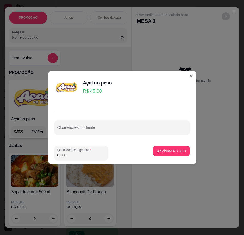
click at [67, 156] on input "0.000" at bounding box center [80, 155] width 47 height 5
type input "0.284"
click at [173, 150] on p "Adicionar R$ 12,78" at bounding box center [170, 151] width 30 height 5
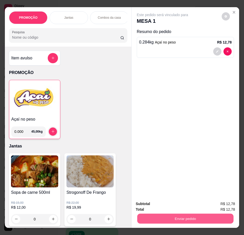
click at [182, 216] on button "Enviar pedido" at bounding box center [185, 219] width 96 height 10
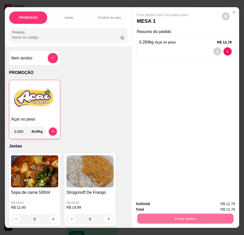
click at [218, 203] on button "Enviar pedido" at bounding box center [221, 203] width 28 height 9
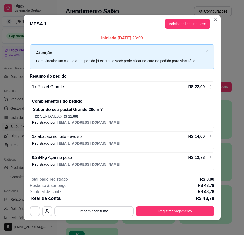
scroll to position [2, 0]
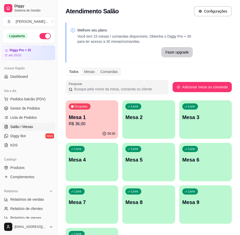
click at [110, 121] on div "Mesa 1 R$ 36,00" at bounding box center [92, 120] width 46 height 13
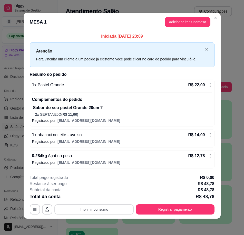
click at [94, 208] on button "Imprimir consumo" at bounding box center [93, 209] width 79 height 10
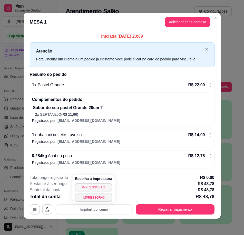
click at [93, 187] on button "IMPRESSORA 2" at bounding box center [93, 187] width 37 height 8
